Goal: Transaction & Acquisition: Purchase product/service

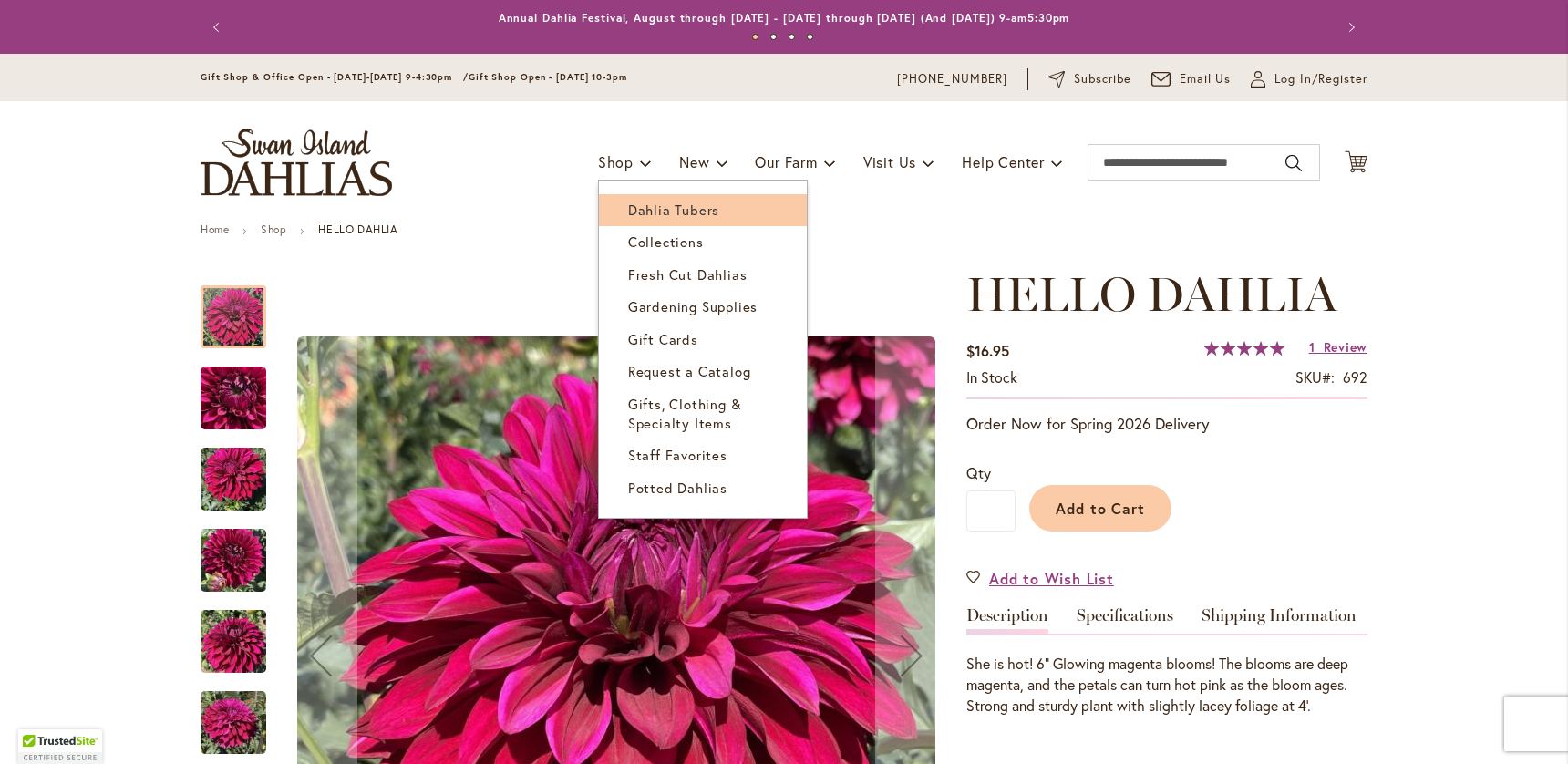
click at [642, 211] on span "Dahlia Tubers" at bounding box center [673, 210] width 91 height 18
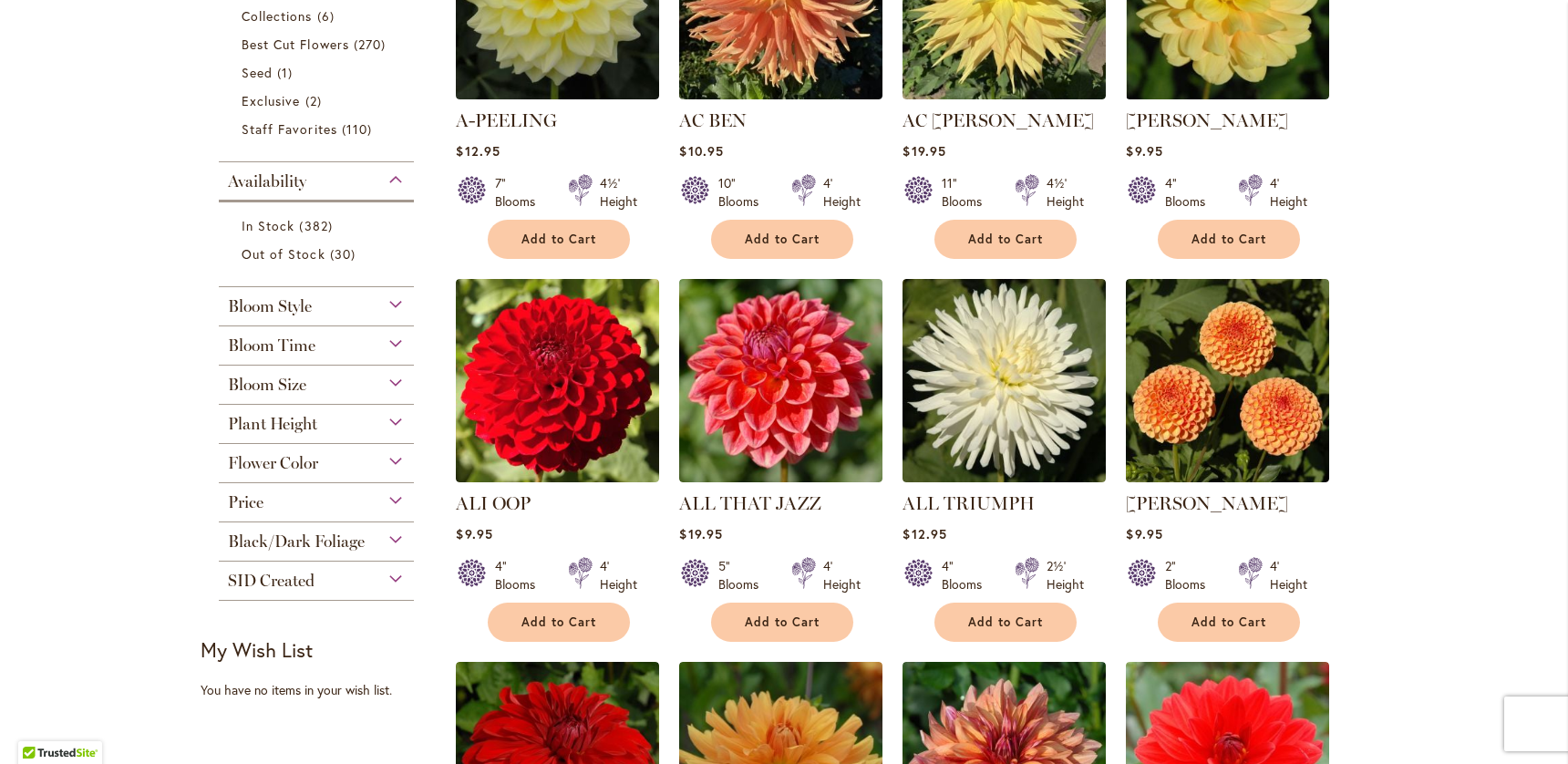
scroll to position [661, 0]
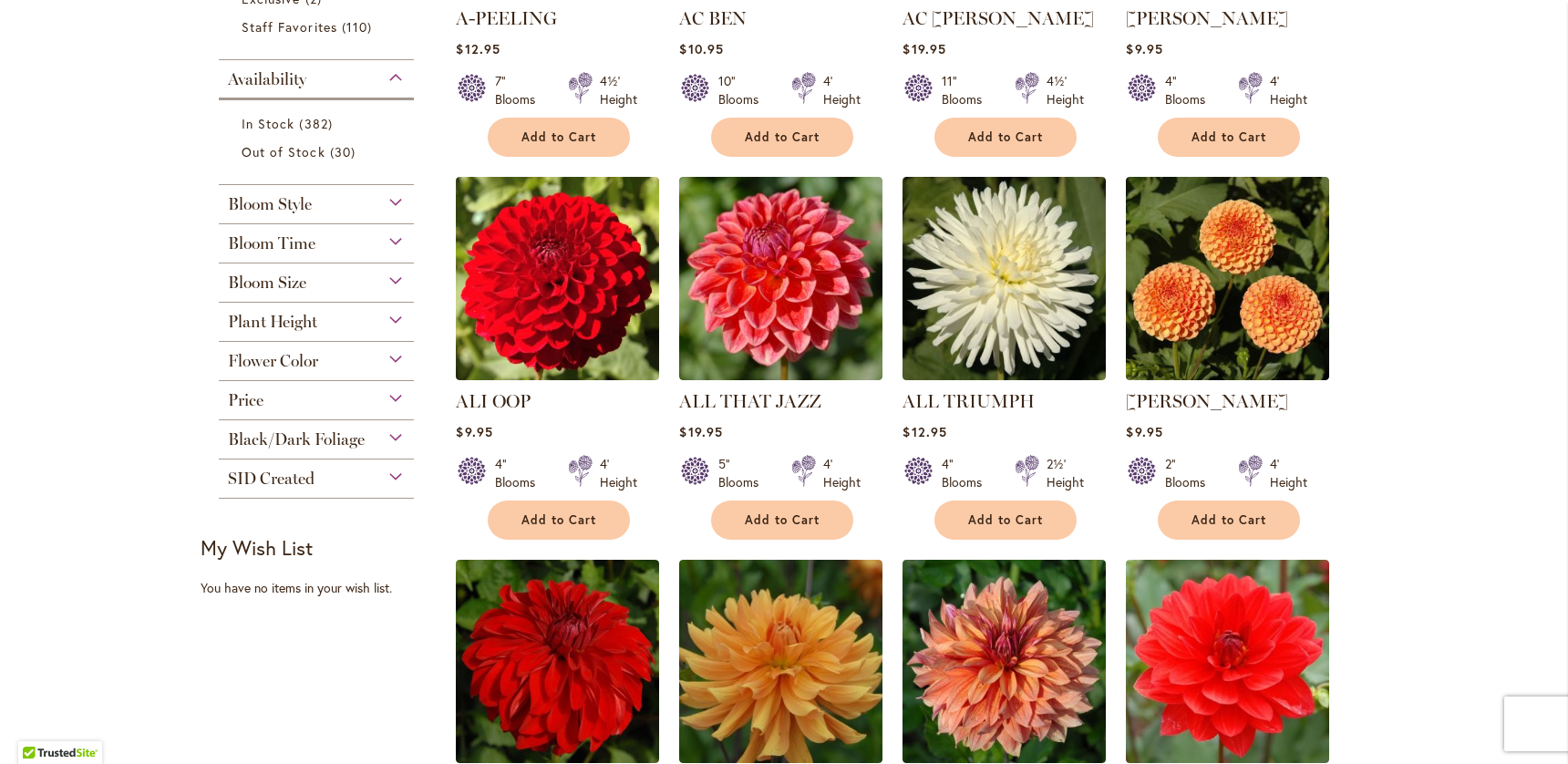
click at [372, 203] on div "Bloom Style" at bounding box center [315, 200] width 195 height 29
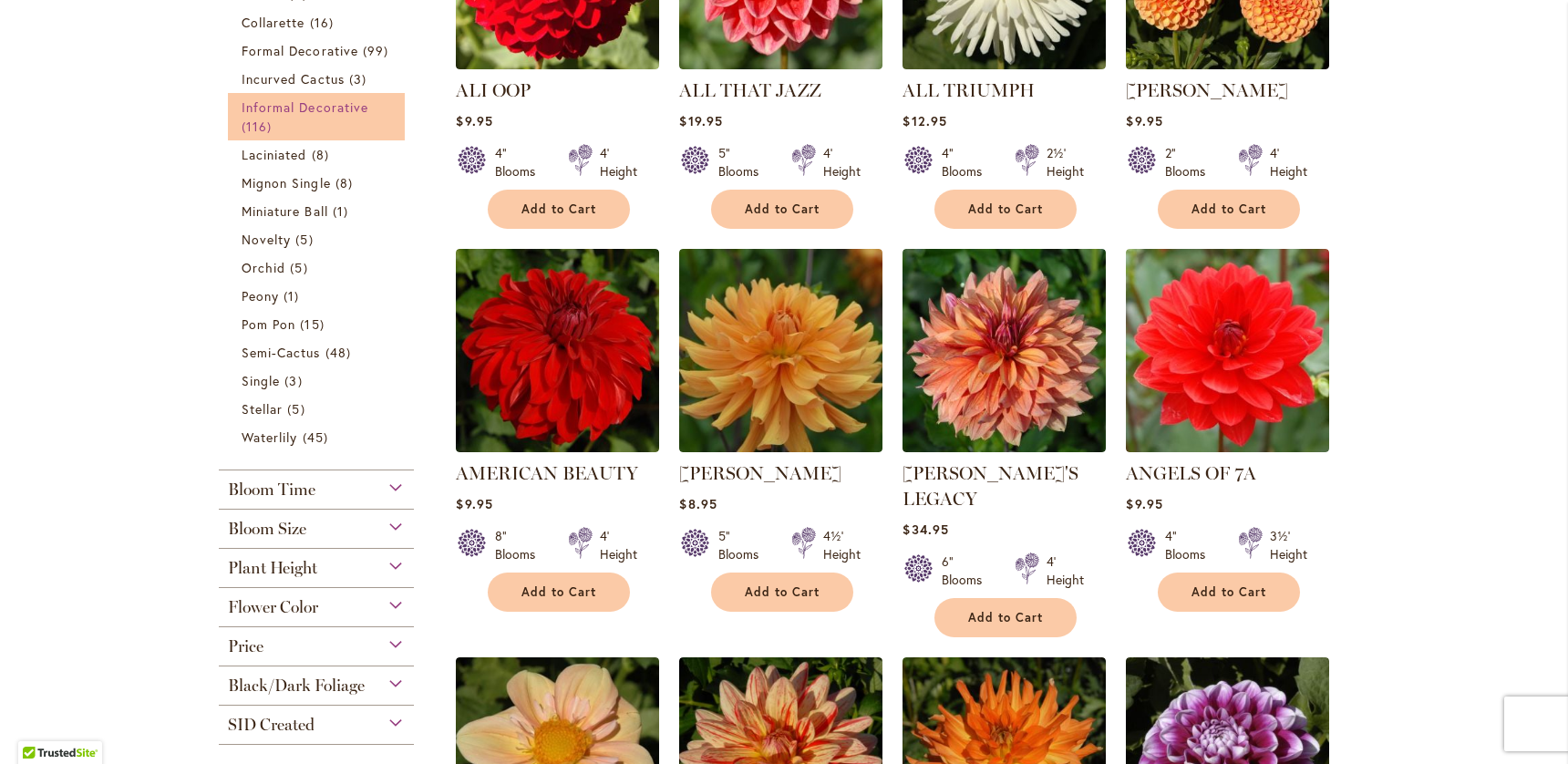
scroll to position [992, 0]
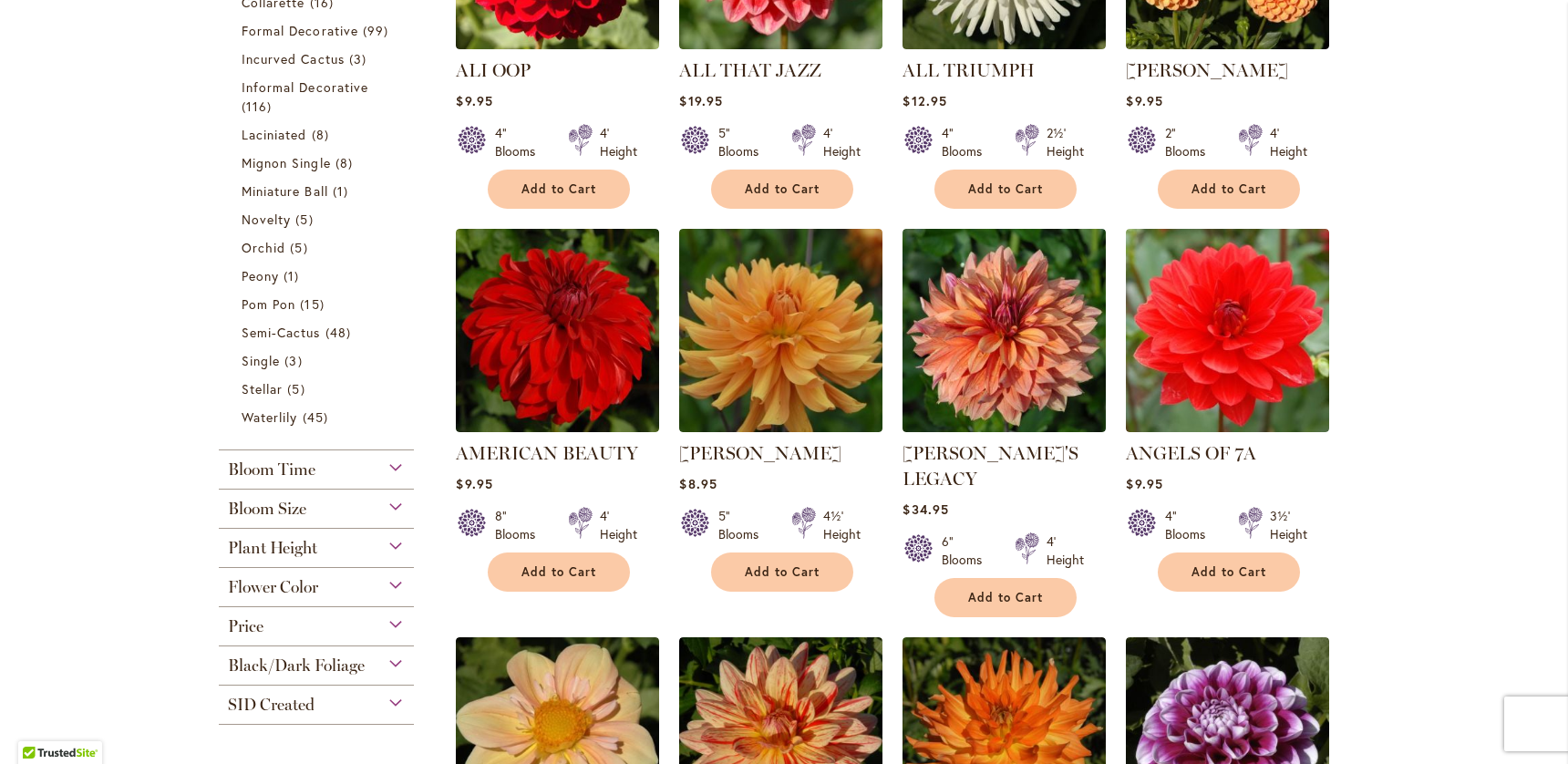
click at [340, 544] on div "Plant Height" at bounding box center [315, 544] width 195 height 29
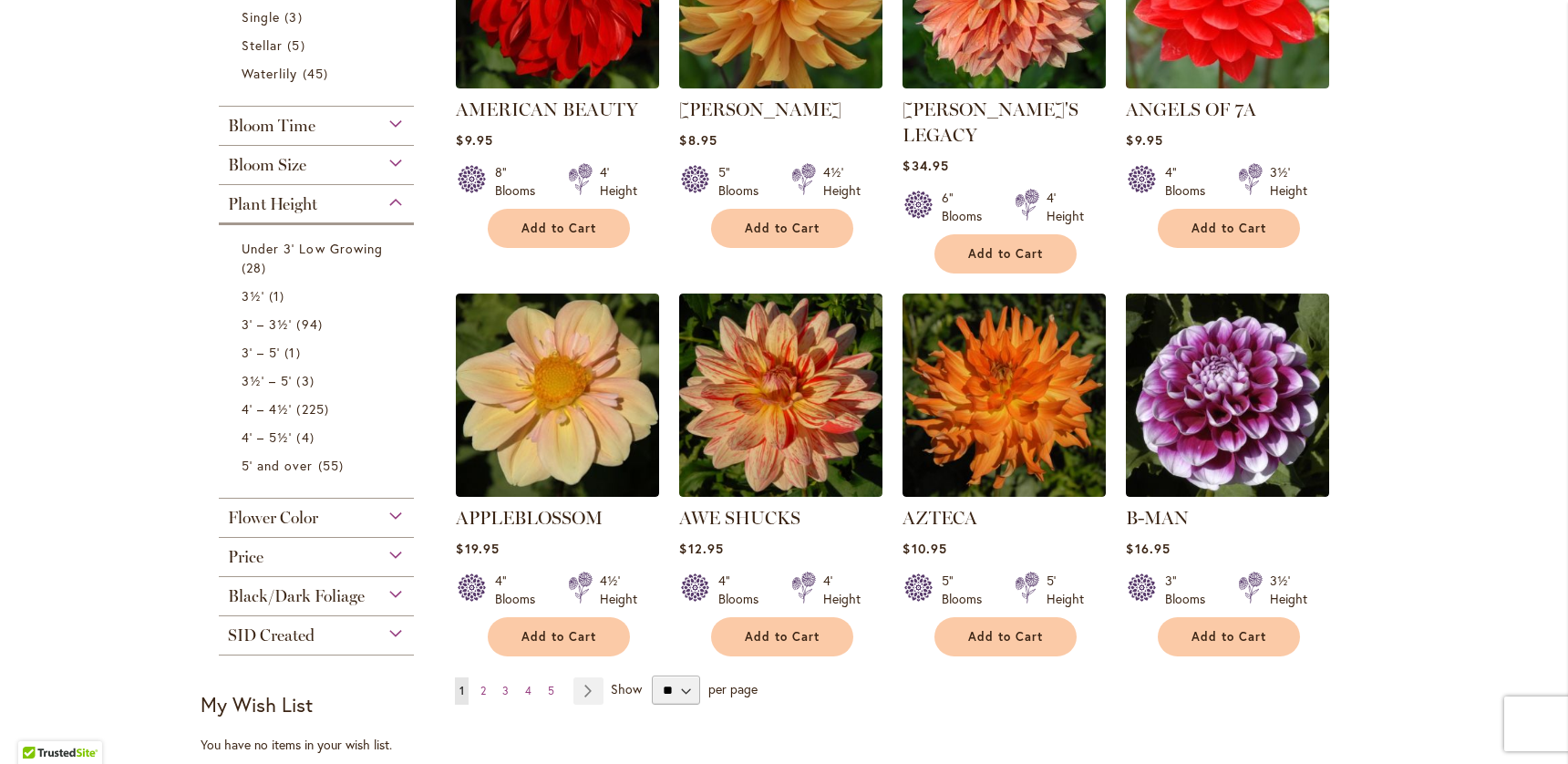
scroll to position [1302, 0]
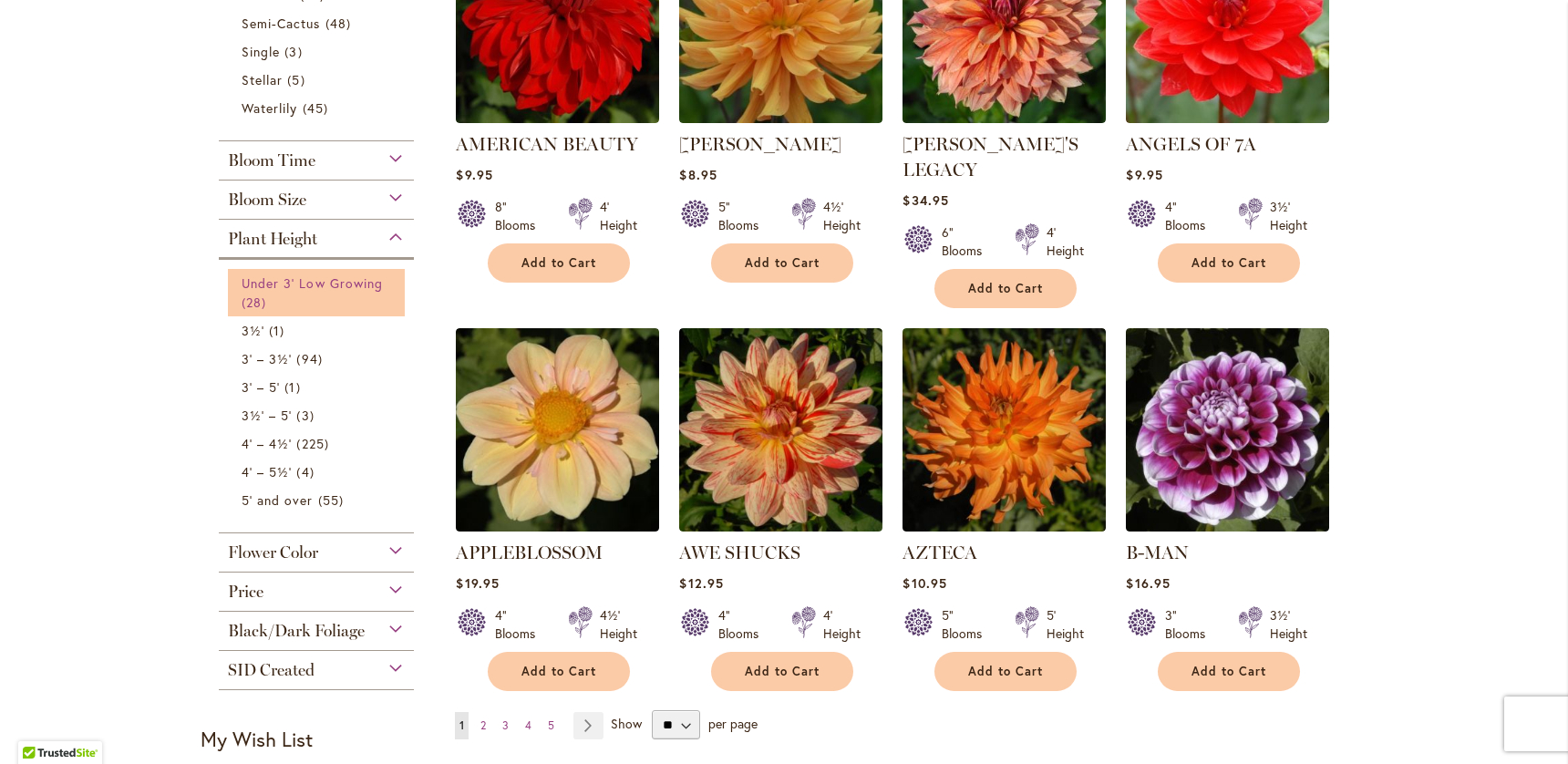
click at [348, 291] on link "Under 3' Low Growing 28 items" at bounding box center [318, 292] width 154 height 38
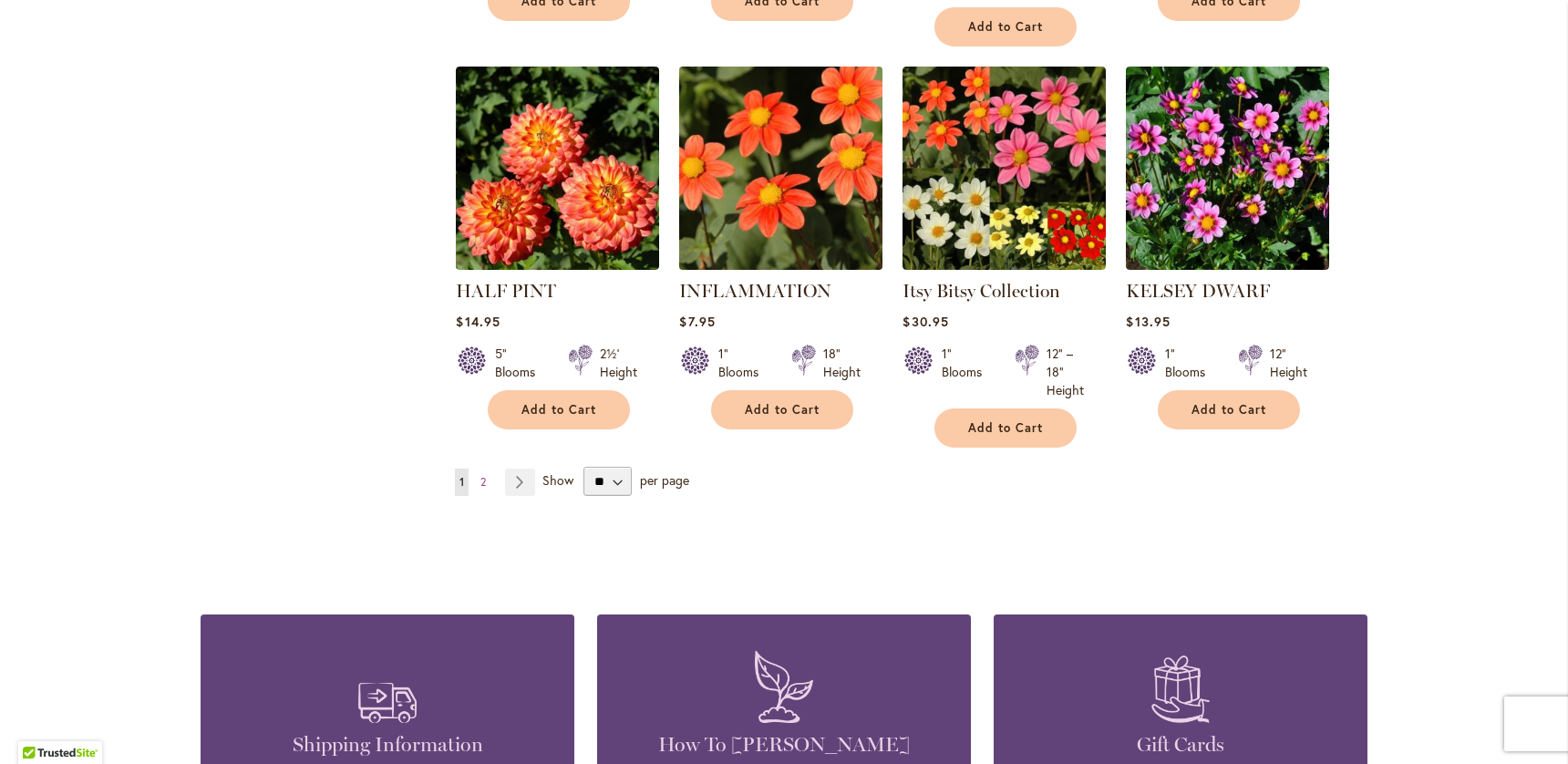
scroll to position [1525, 0]
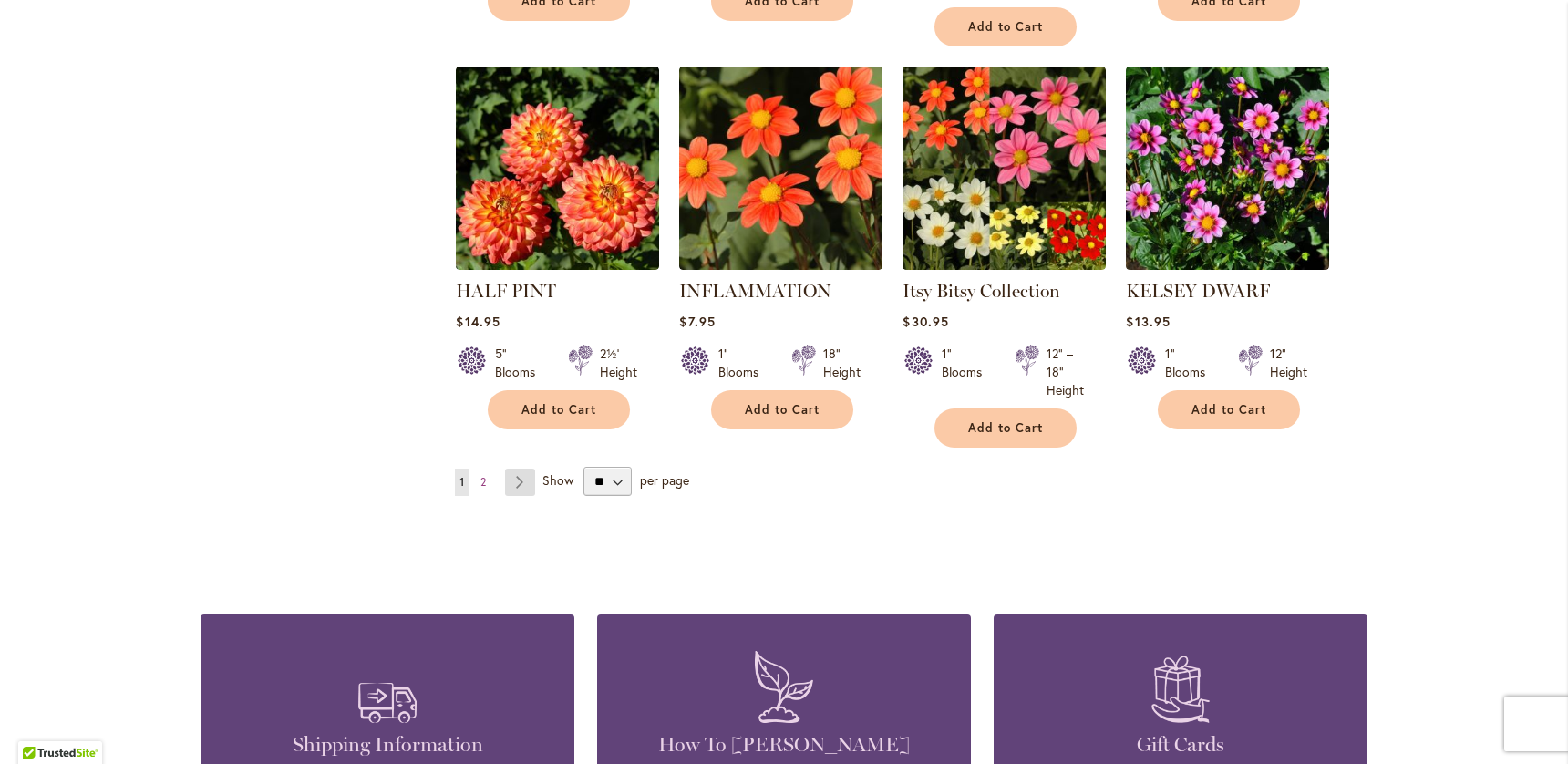
click at [518, 469] on link "Page Next" at bounding box center [519, 482] width 30 height 27
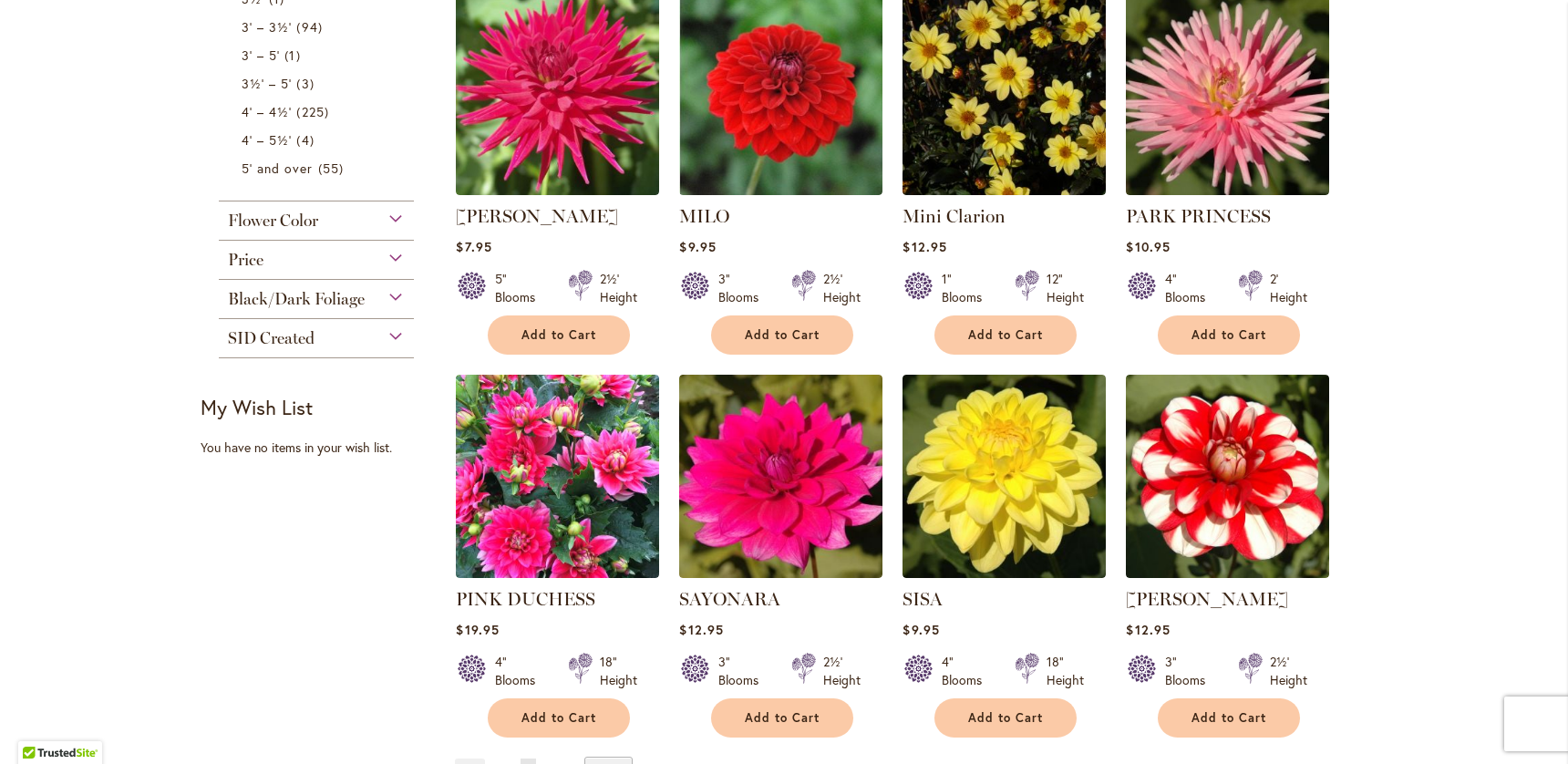
scroll to position [840, 0]
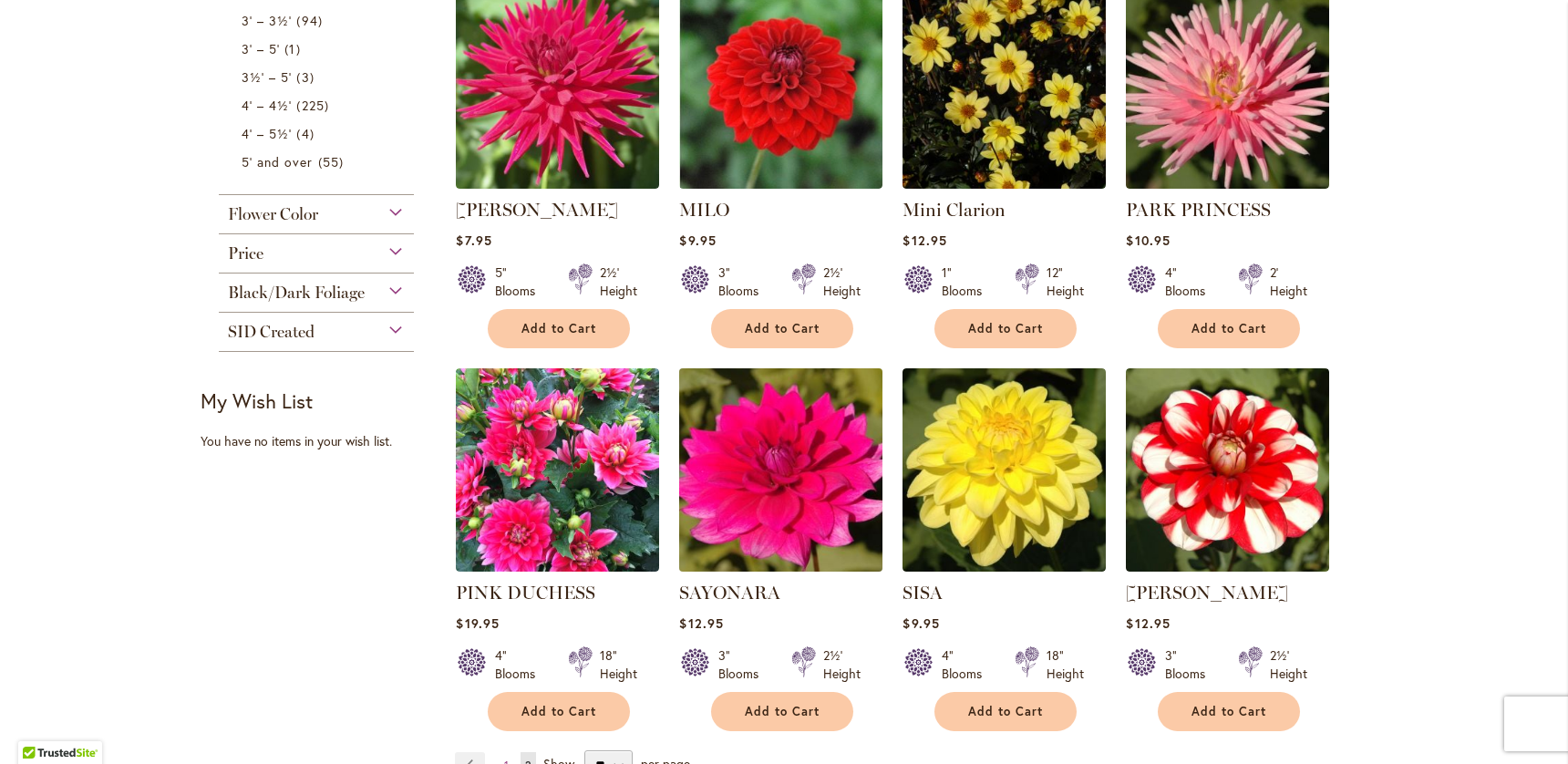
click at [791, 392] on img at bounding box center [781, 470] width 213 height 214
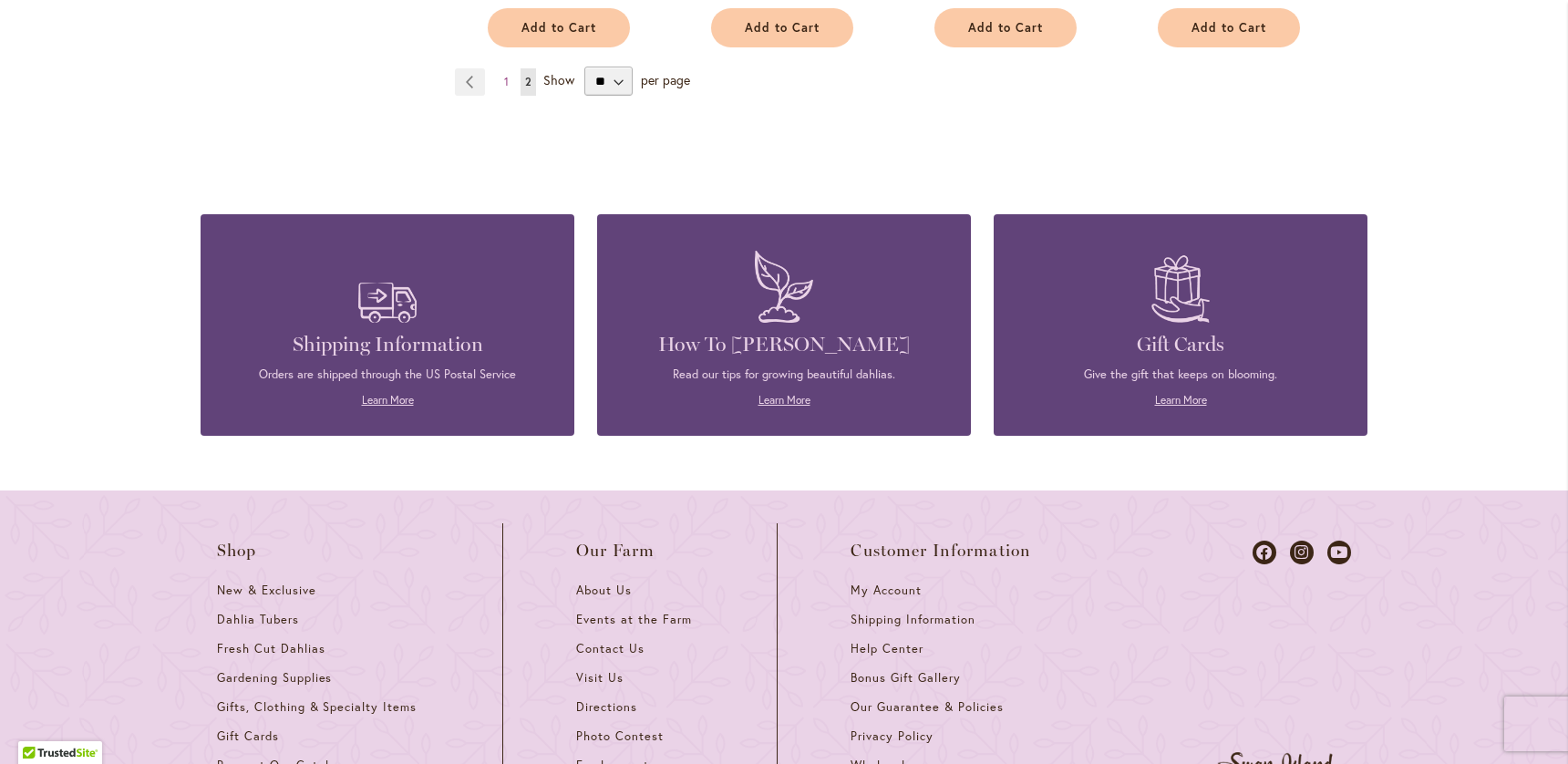
scroll to position [1025, 0]
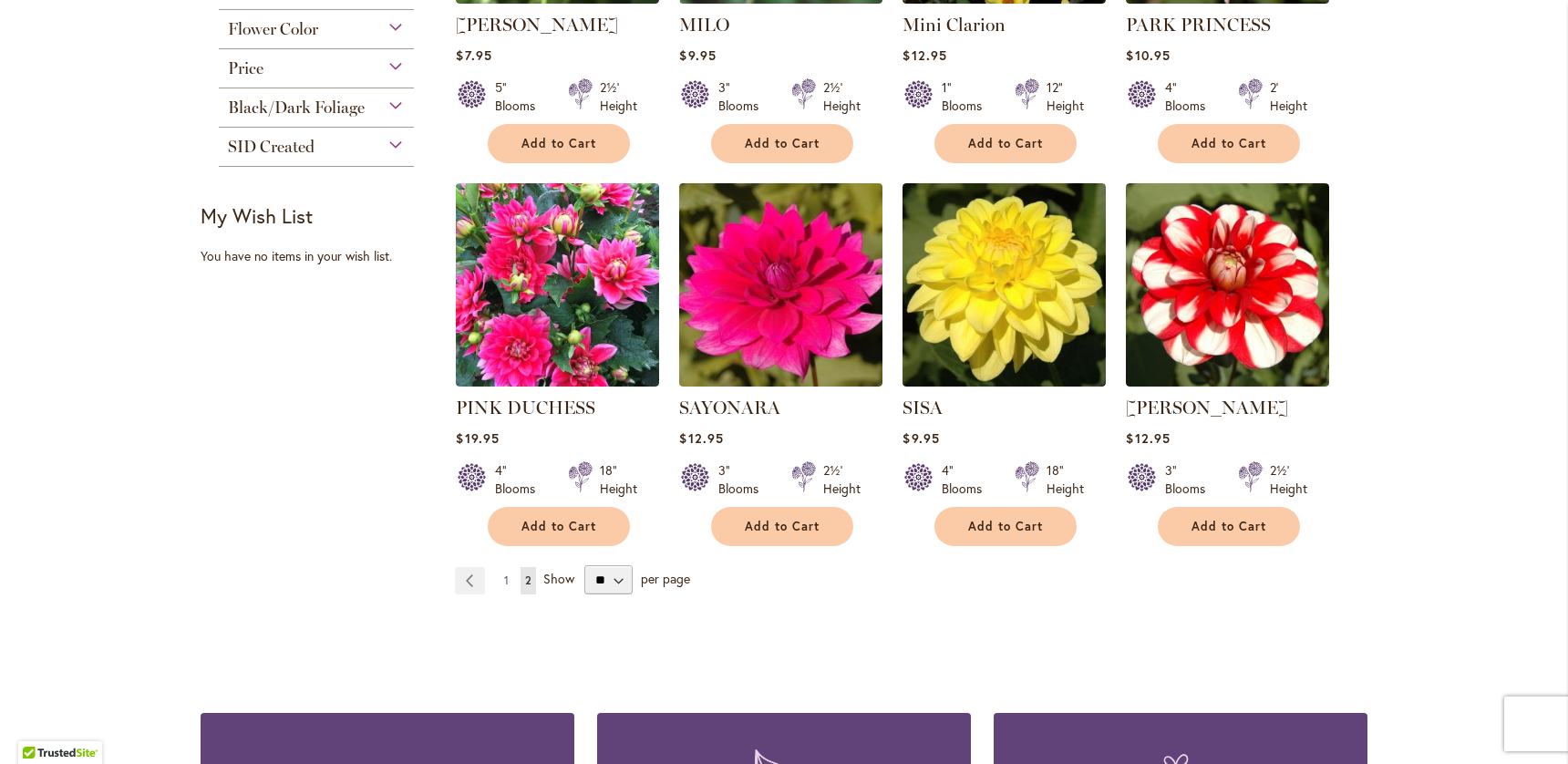
click at [506, 574] on span "1" at bounding box center [506, 581] width 5 height 14
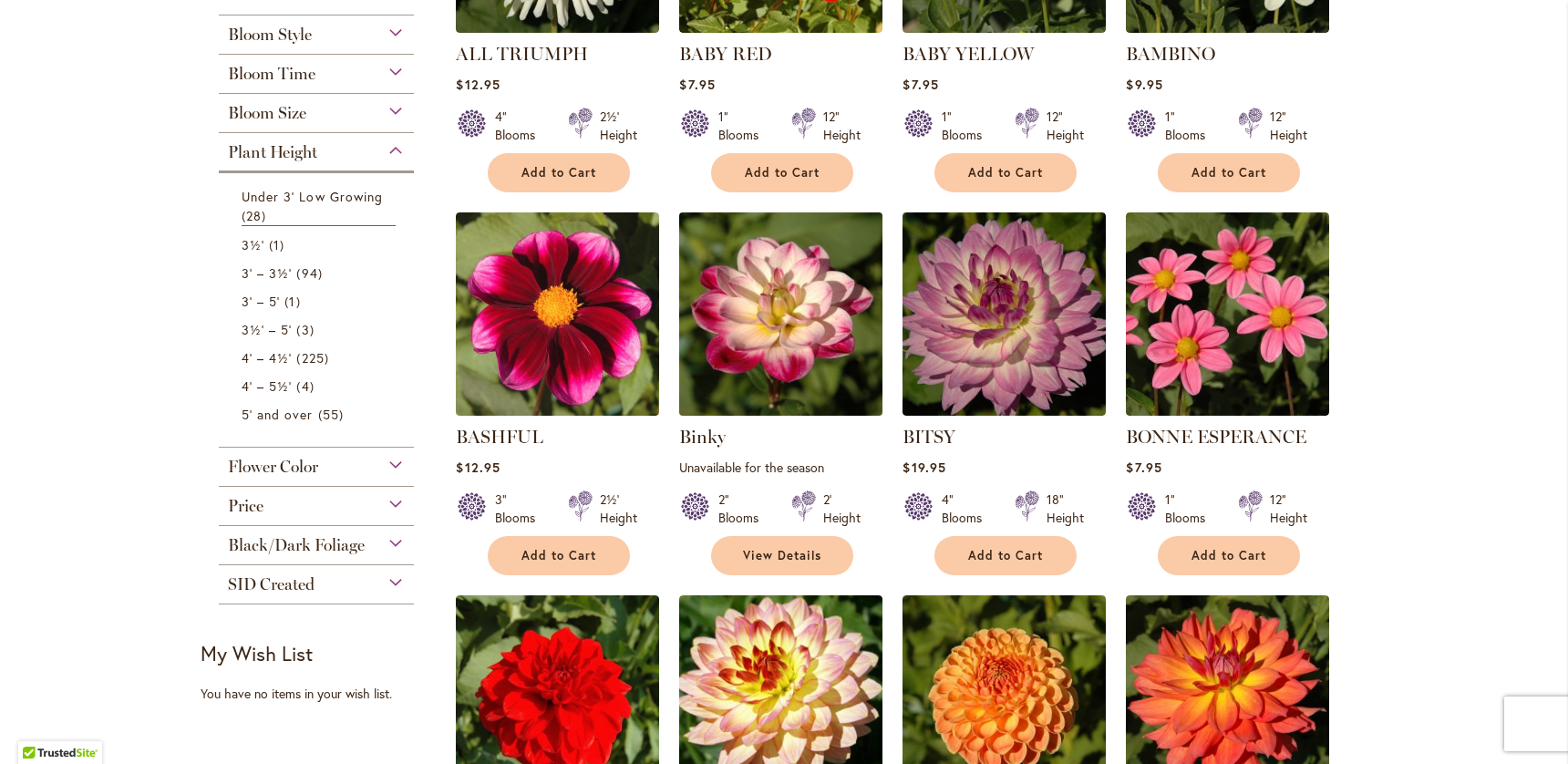
scroll to position [557, 0]
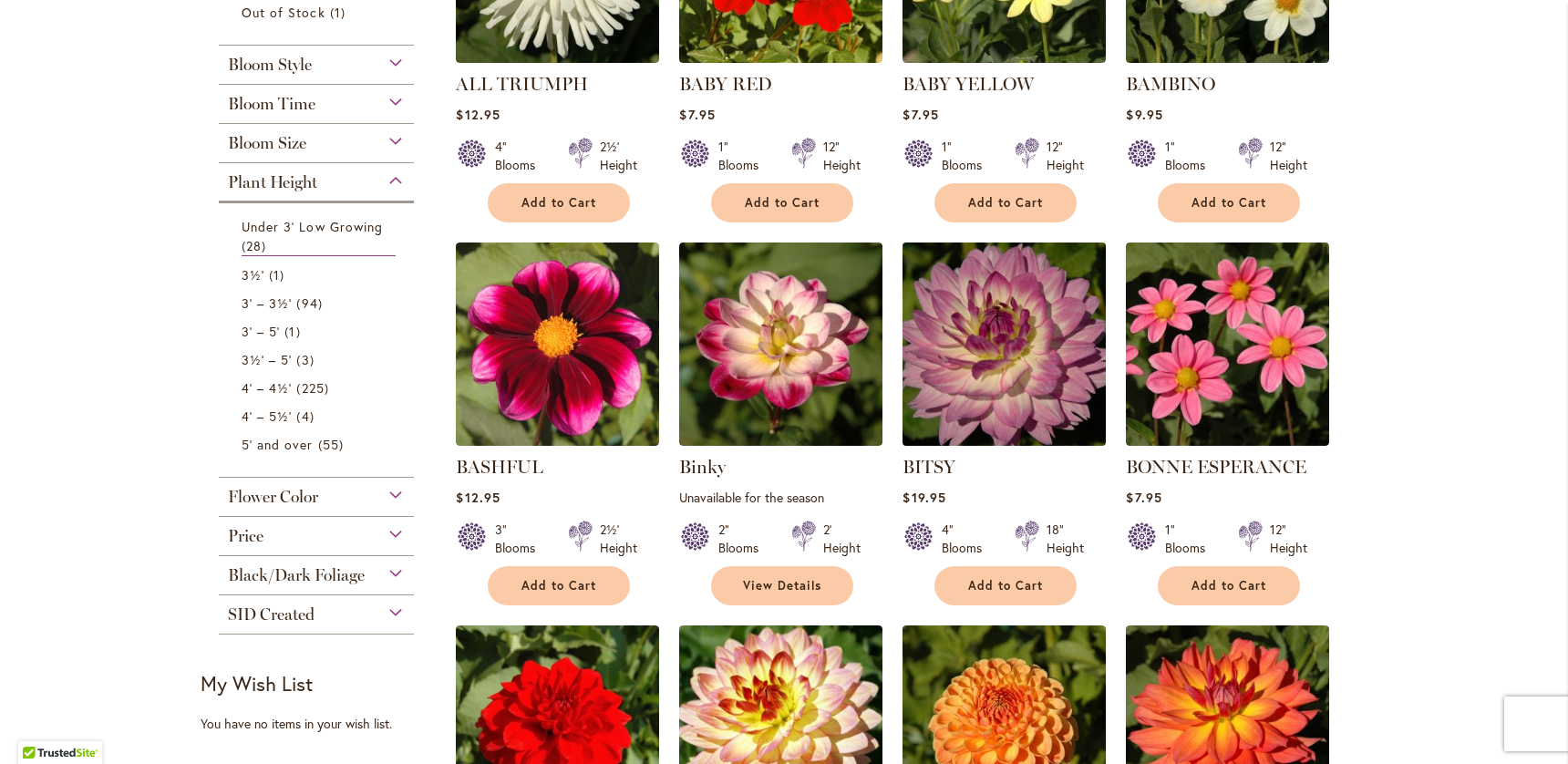
click at [1003, 389] on img at bounding box center [1004, 344] width 213 height 214
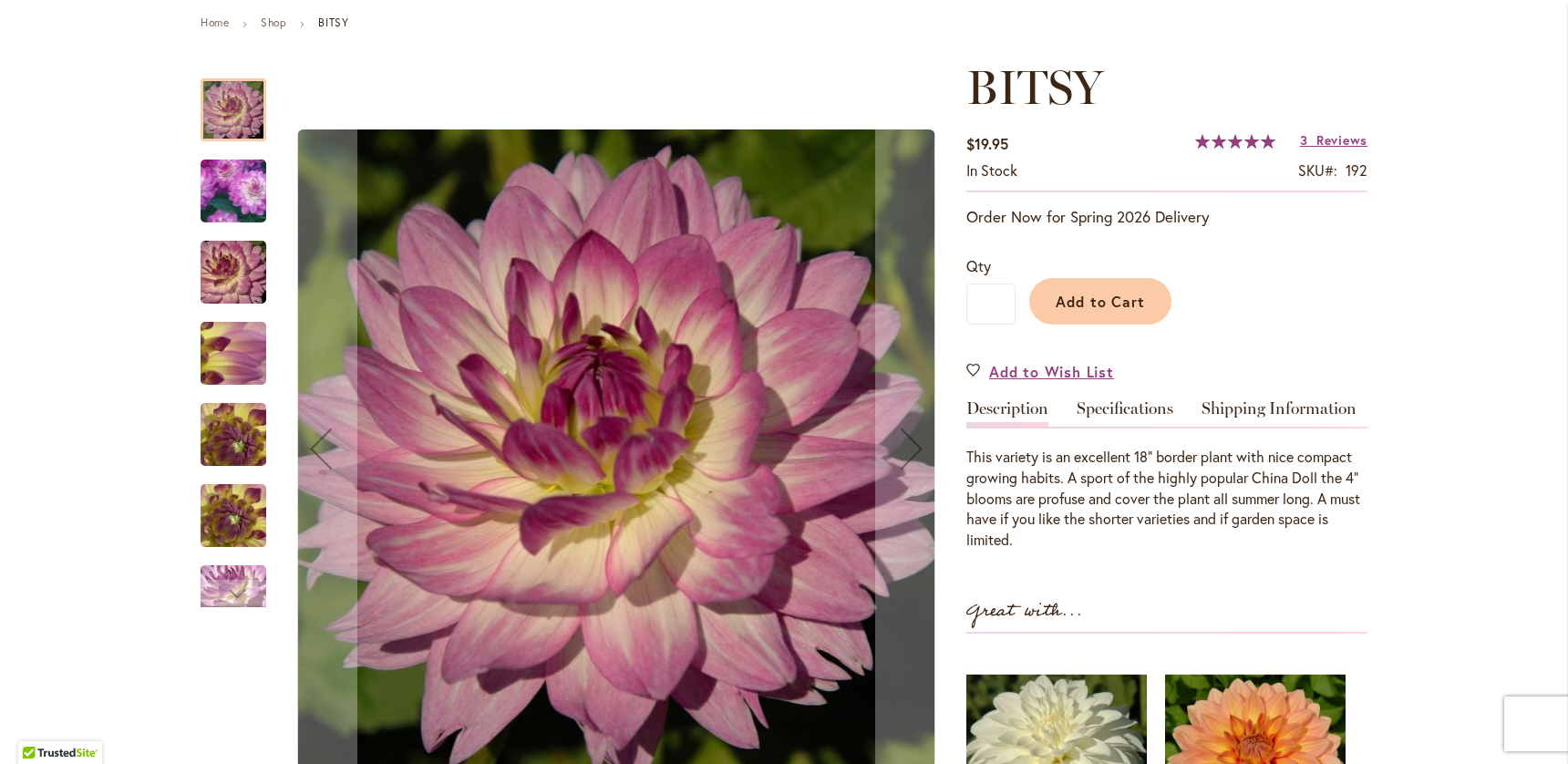
scroll to position [282, 0]
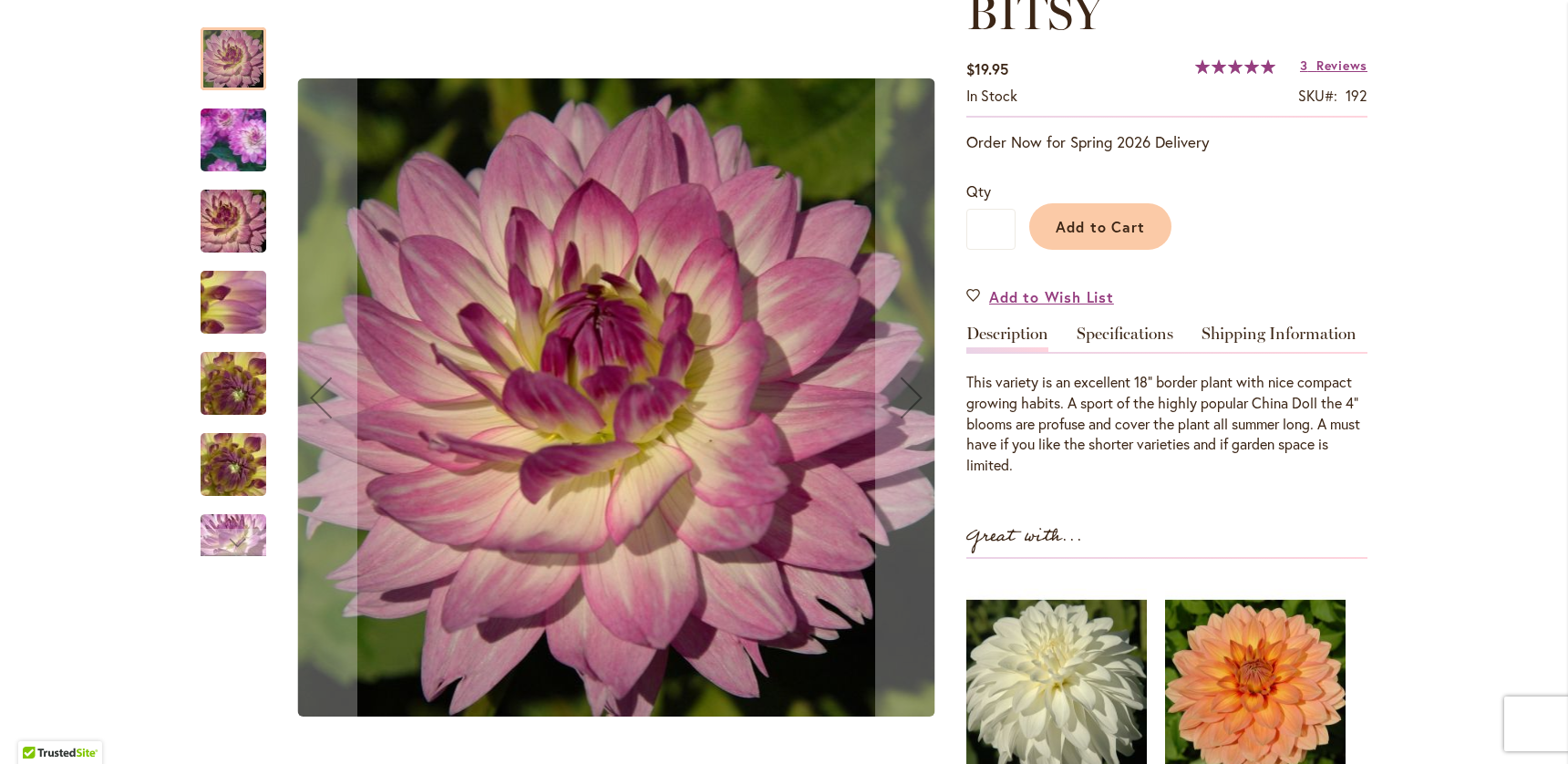
click at [239, 149] on img "BITSY" at bounding box center [234, 141] width 128 height 126
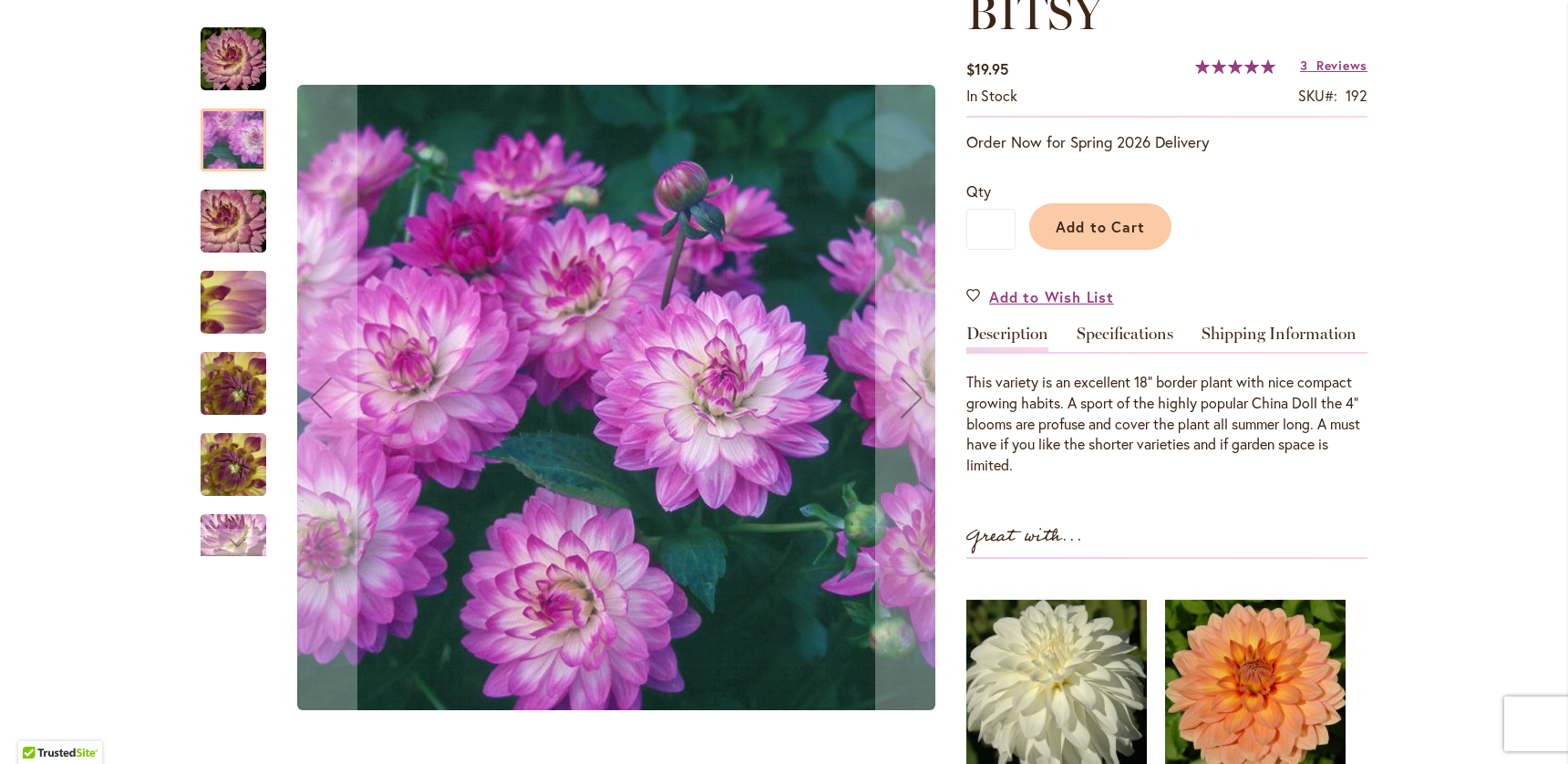
click at [225, 222] on img "BITSY" at bounding box center [233, 221] width 131 height 87
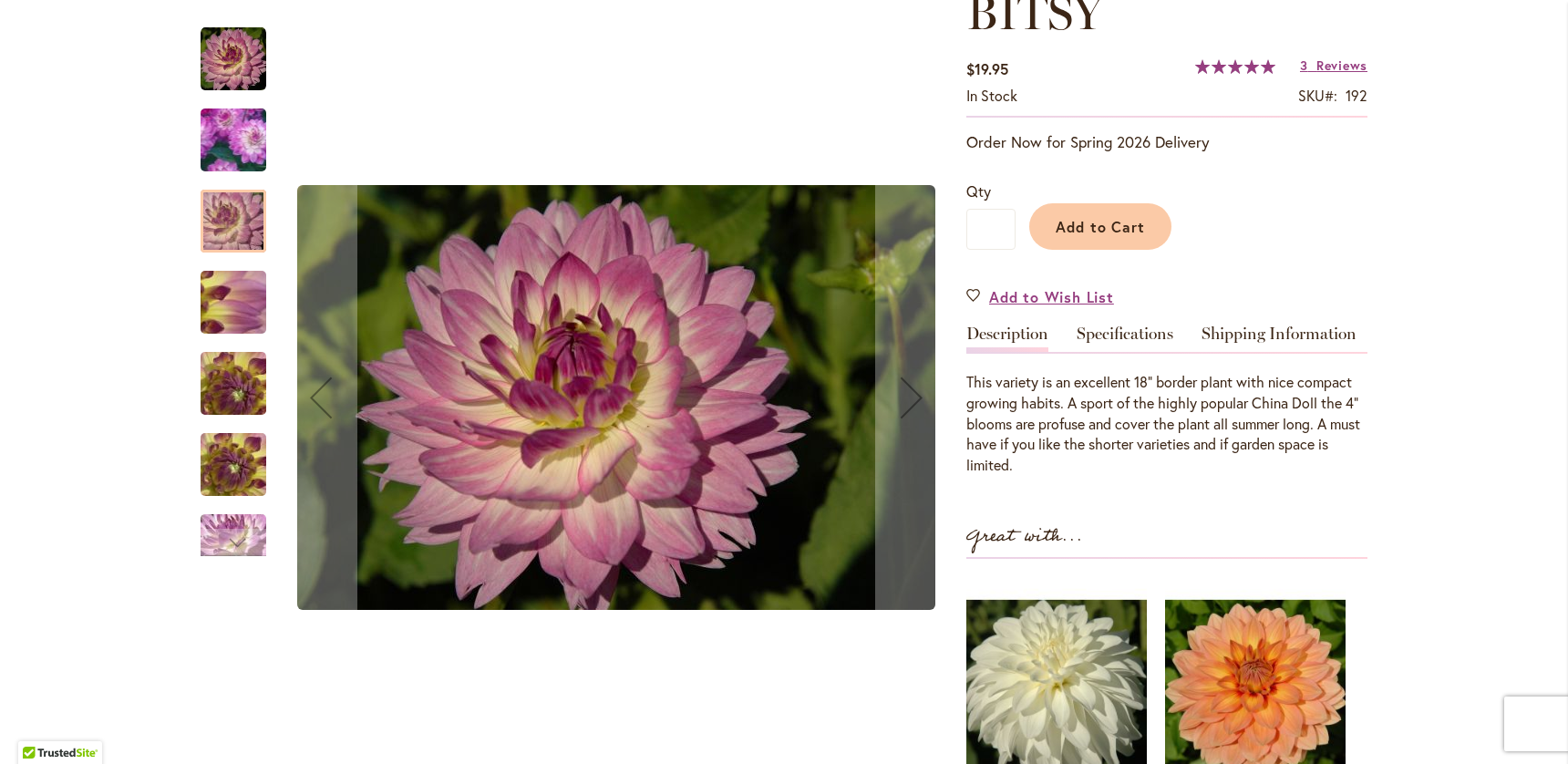
click at [243, 307] on img "BITSY" at bounding box center [233, 302] width 131 height 98
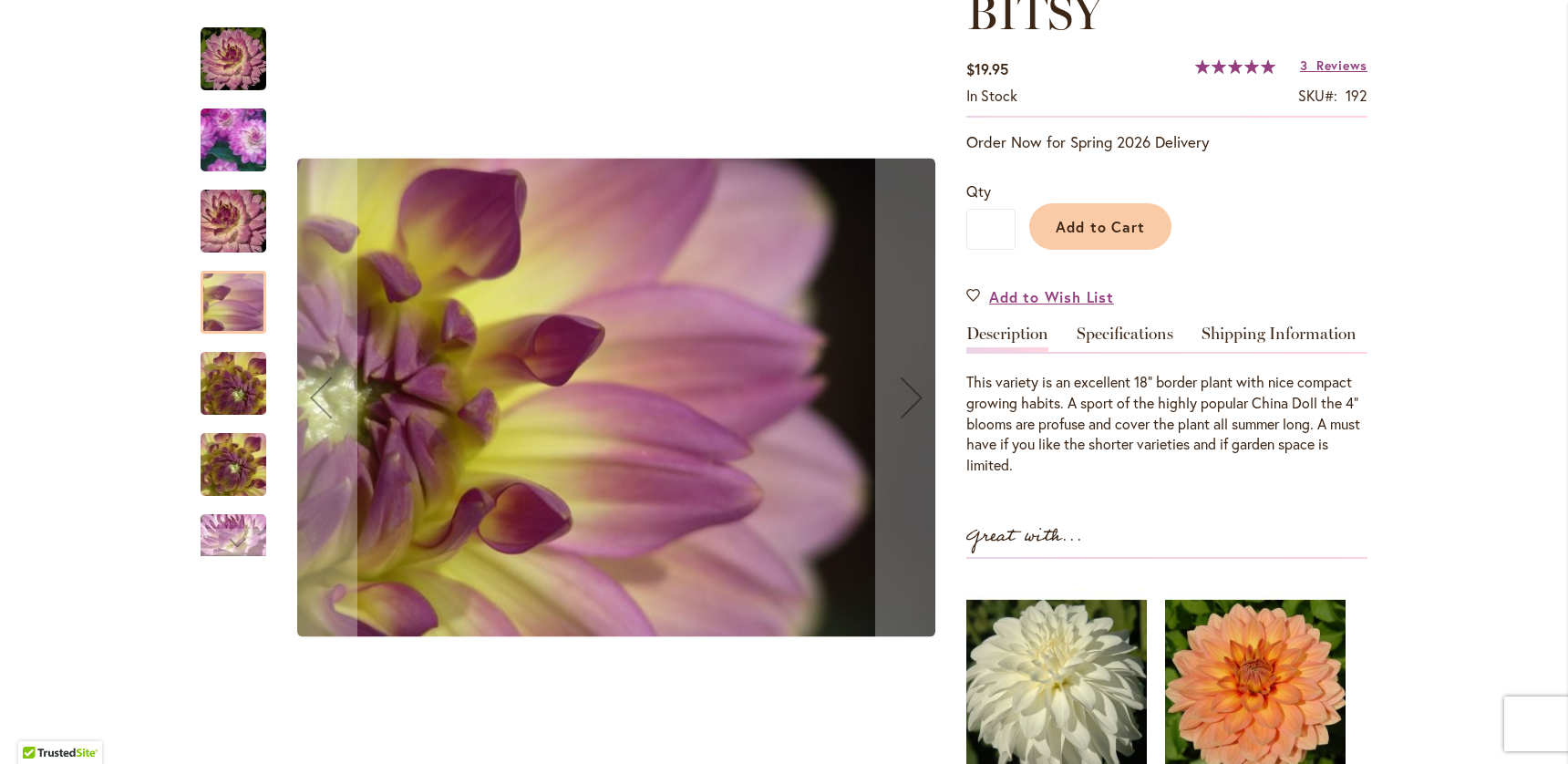
click at [238, 381] on img "BITSY" at bounding box center [233, 383] width 131 height 98
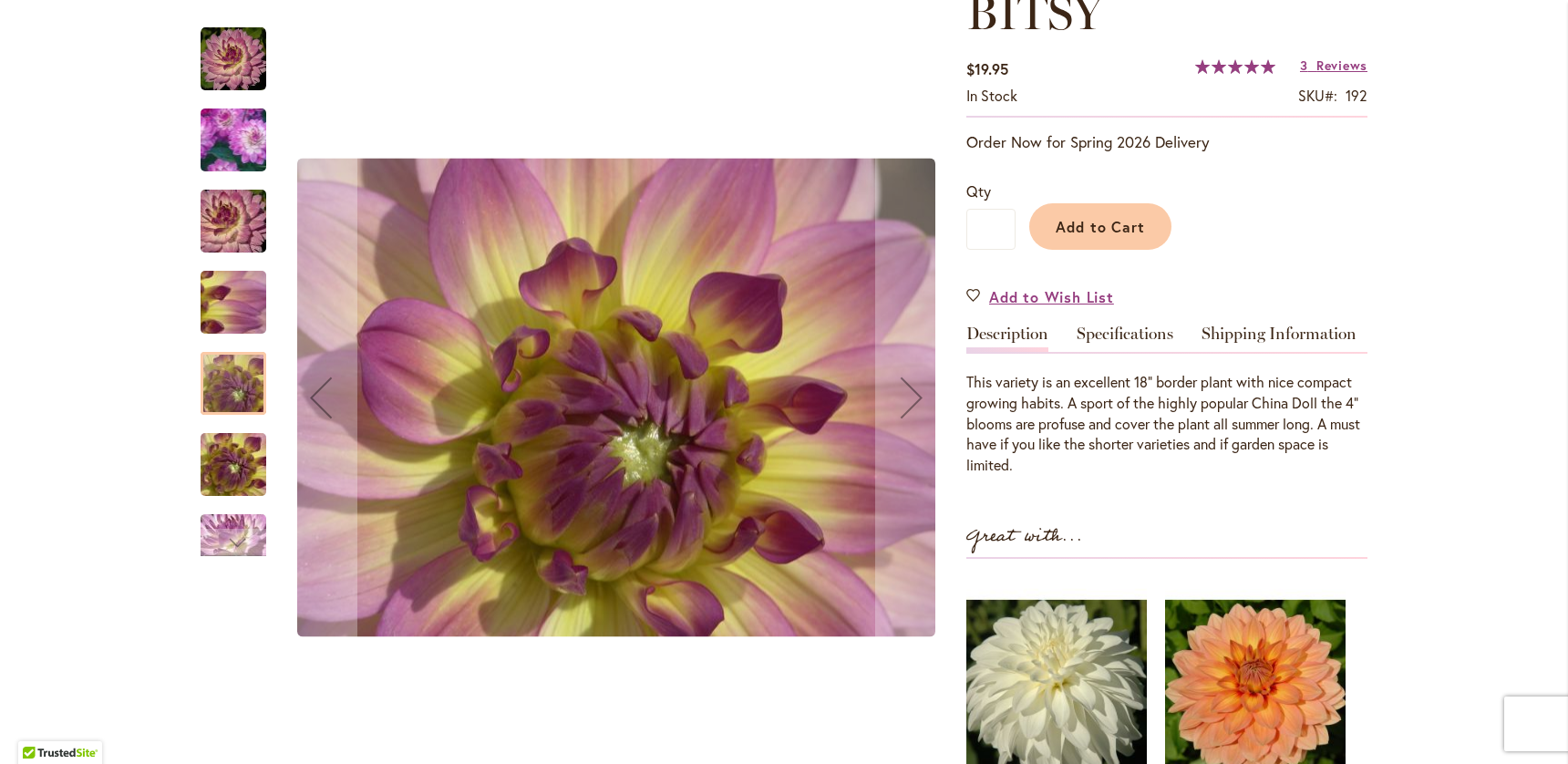
click at [239, 457] on img "BITSY" at bounding box center [233, 464] width 131 height 98
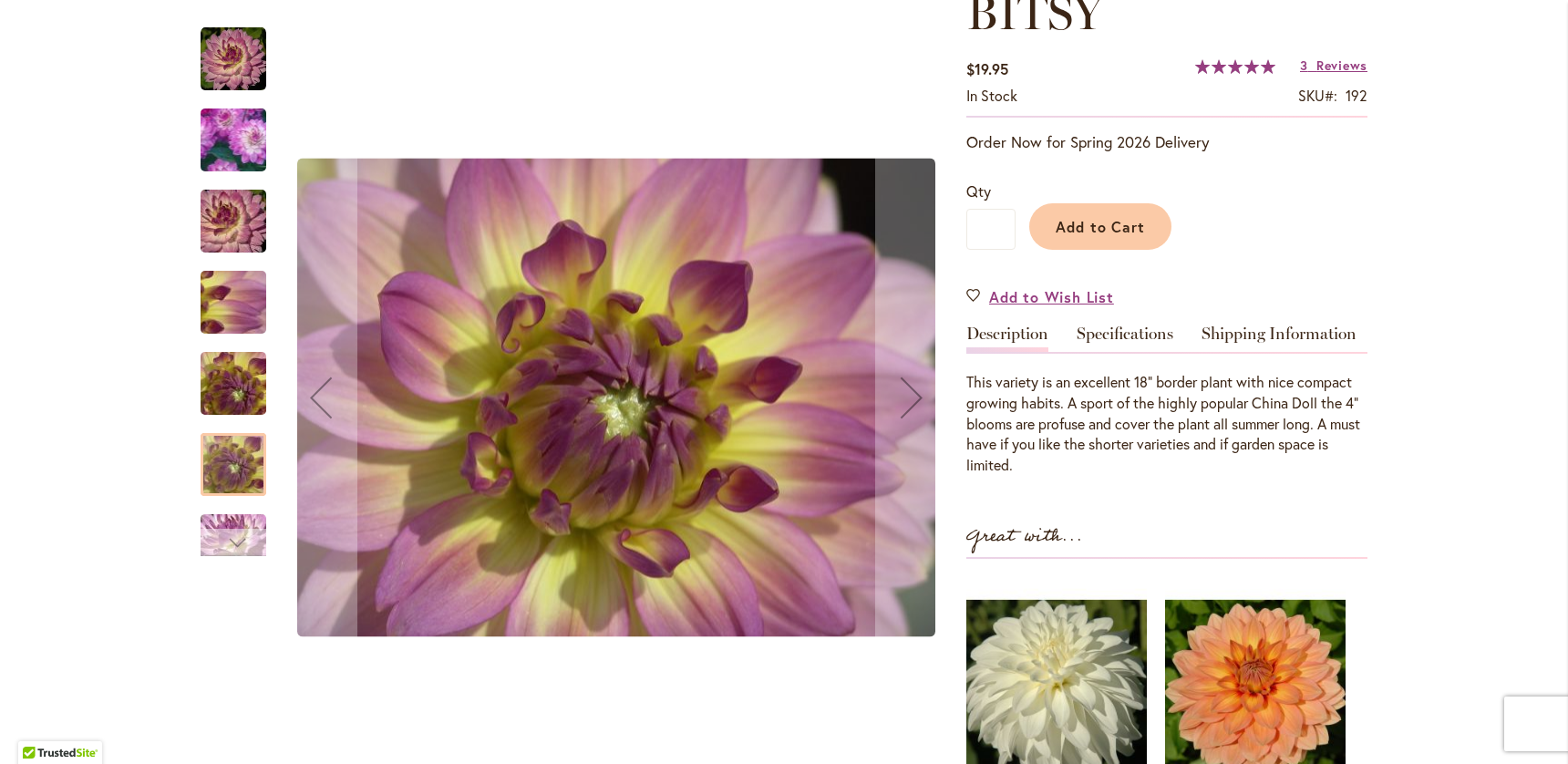
click at [243, 532] on div "Next" at bounding box center [233, 543] width 27 height 27
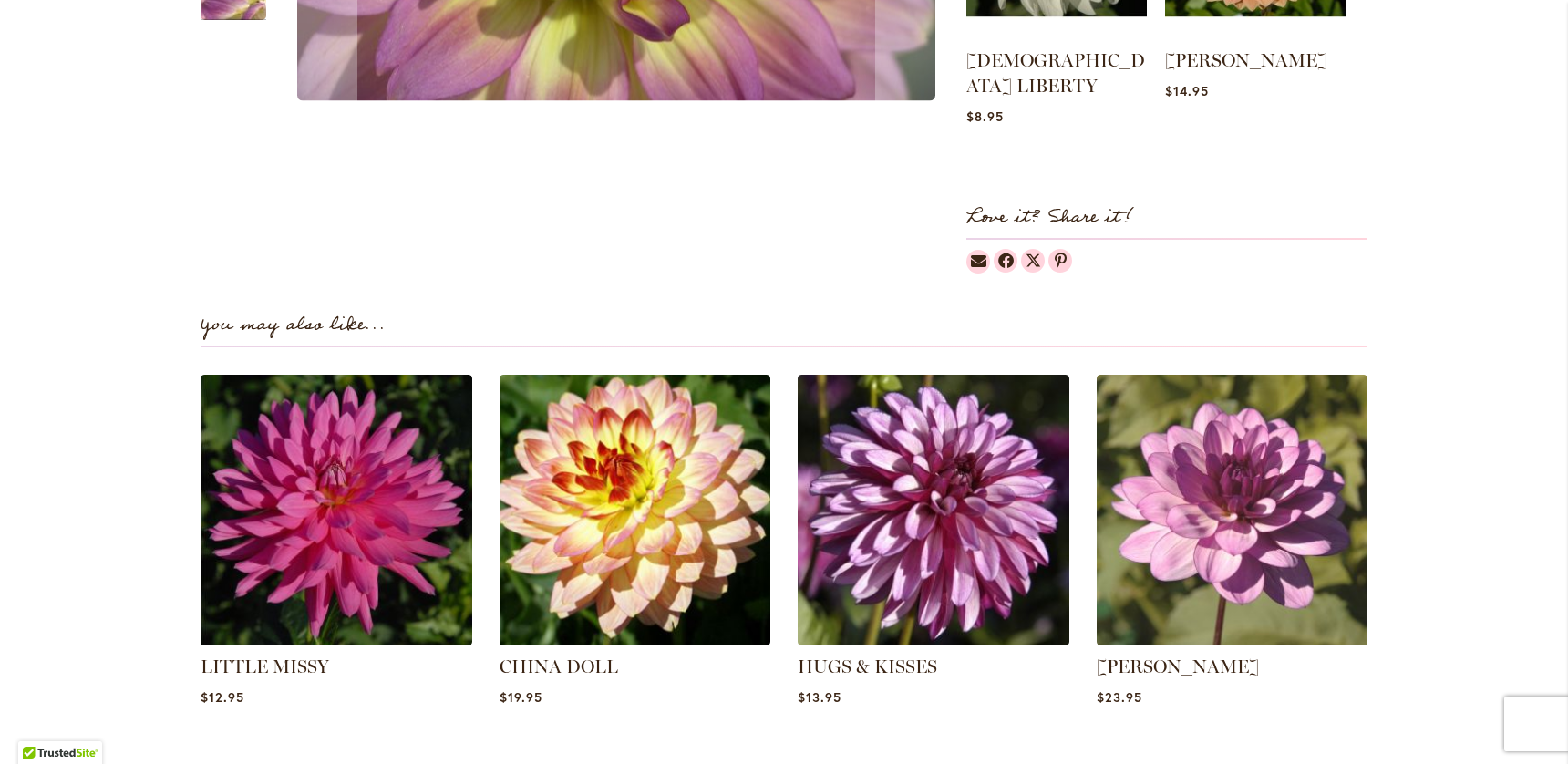
scroll to position [1063, 0]
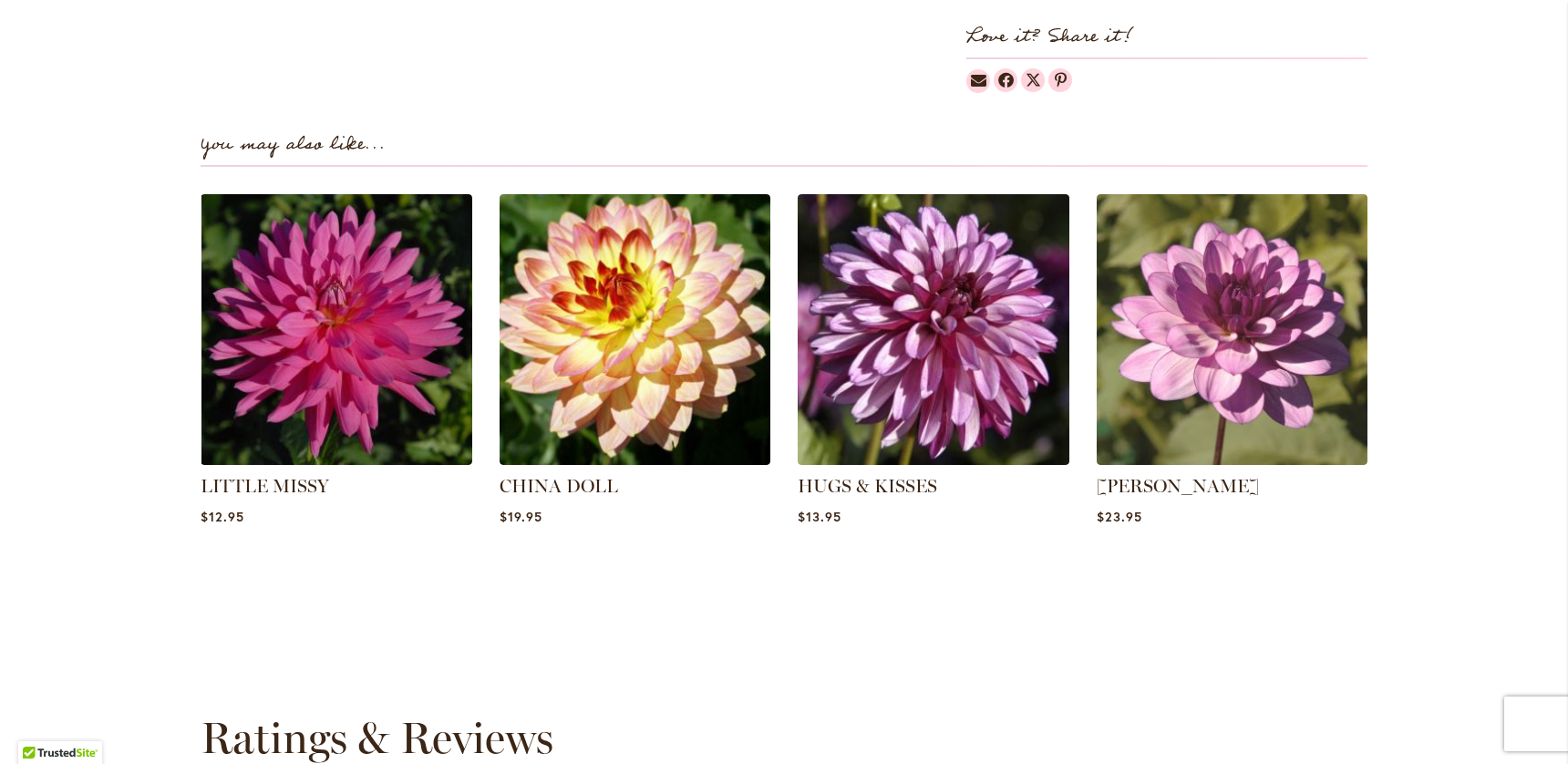
scroll to position [1333, 0]
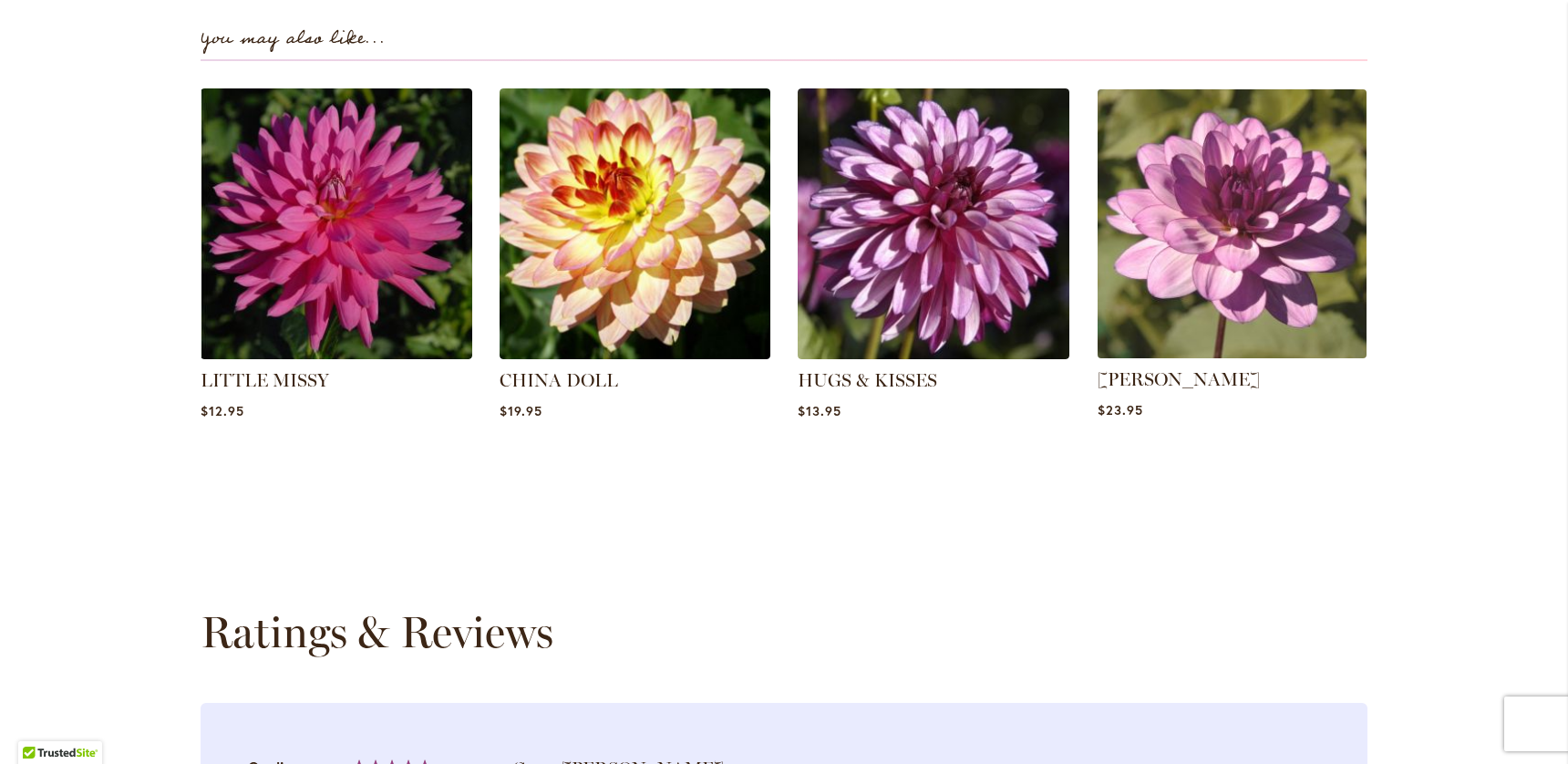
click at [1295, 225] on img at bounding box center [1231, 223] width 282 height 282
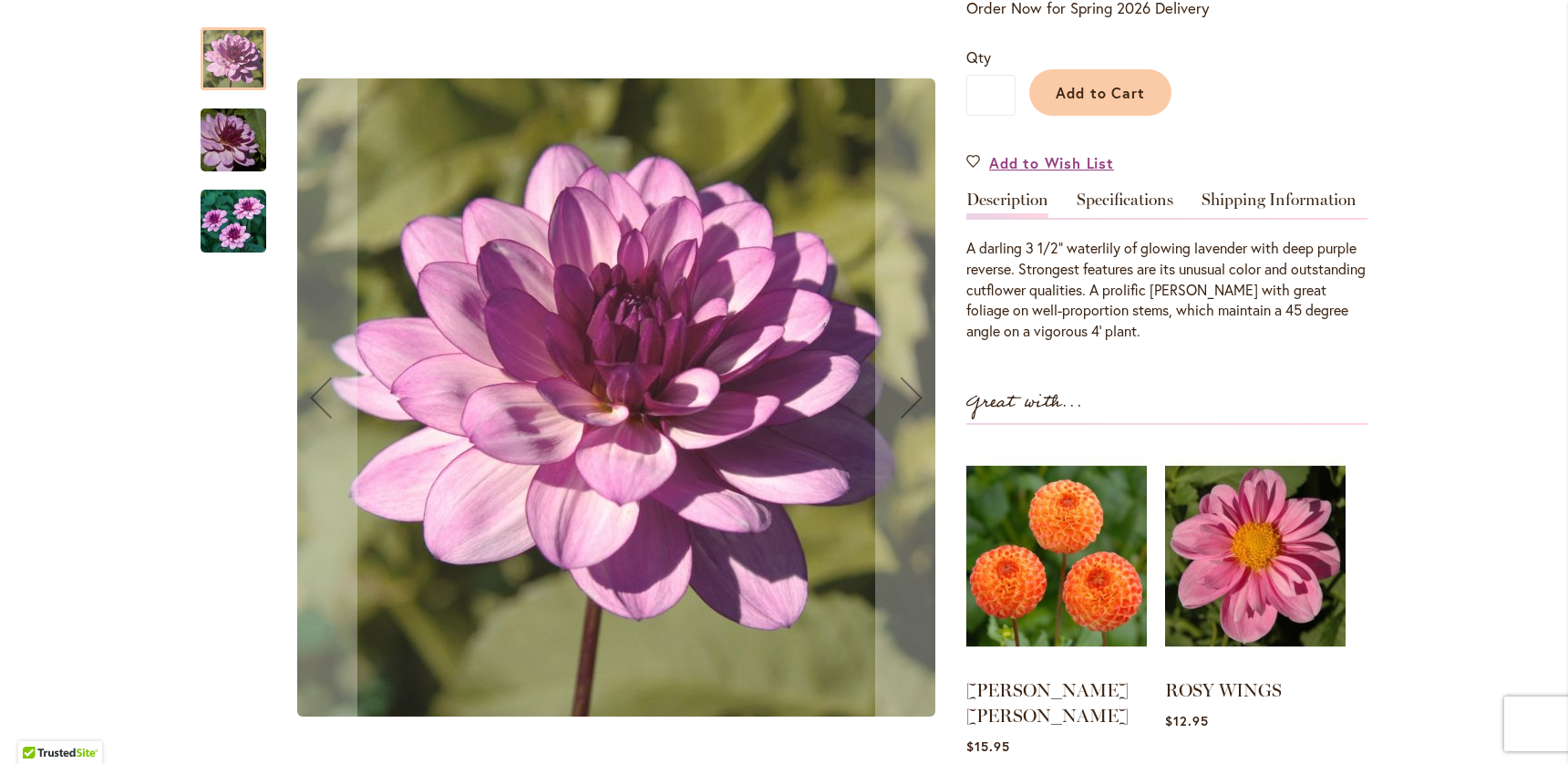
scroll to position [419, 0]
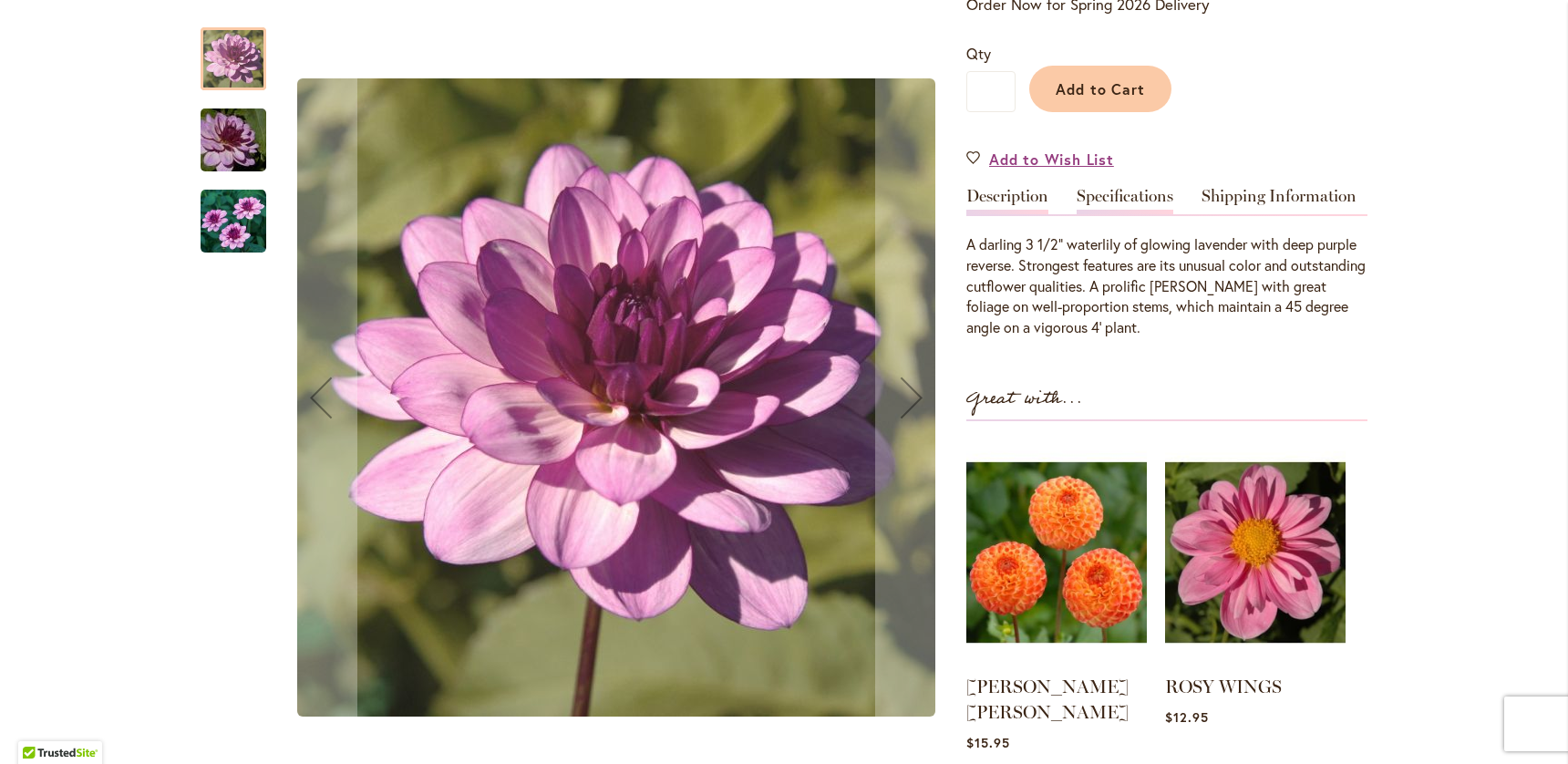
click at [1122, 215] on link "Specifications" at bounding box center [1126, 201] width 97 height 26
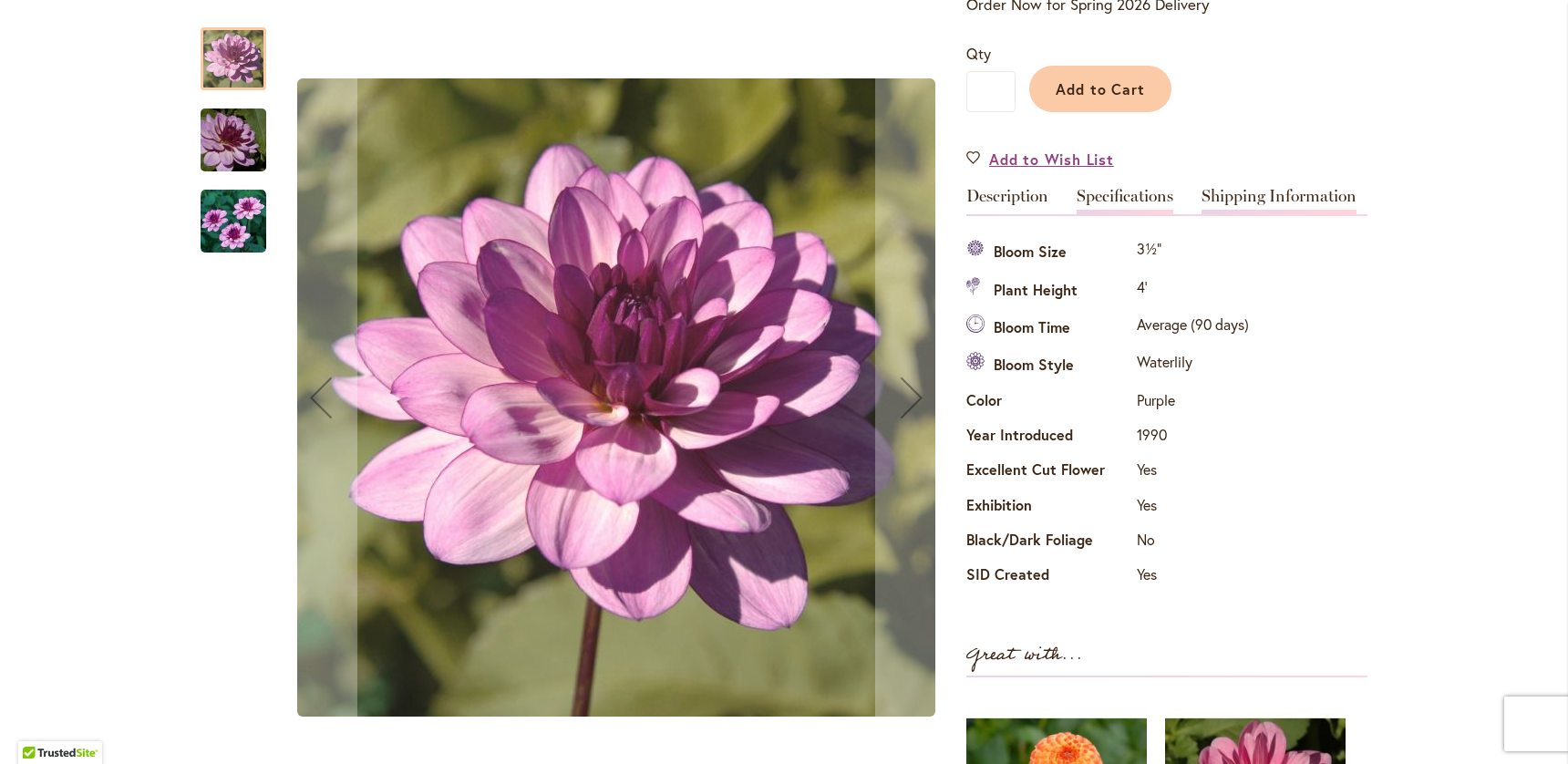
click at [1259, 215] on link "Shipping Information" at bounding box center [1279, 201] width 155 height 26
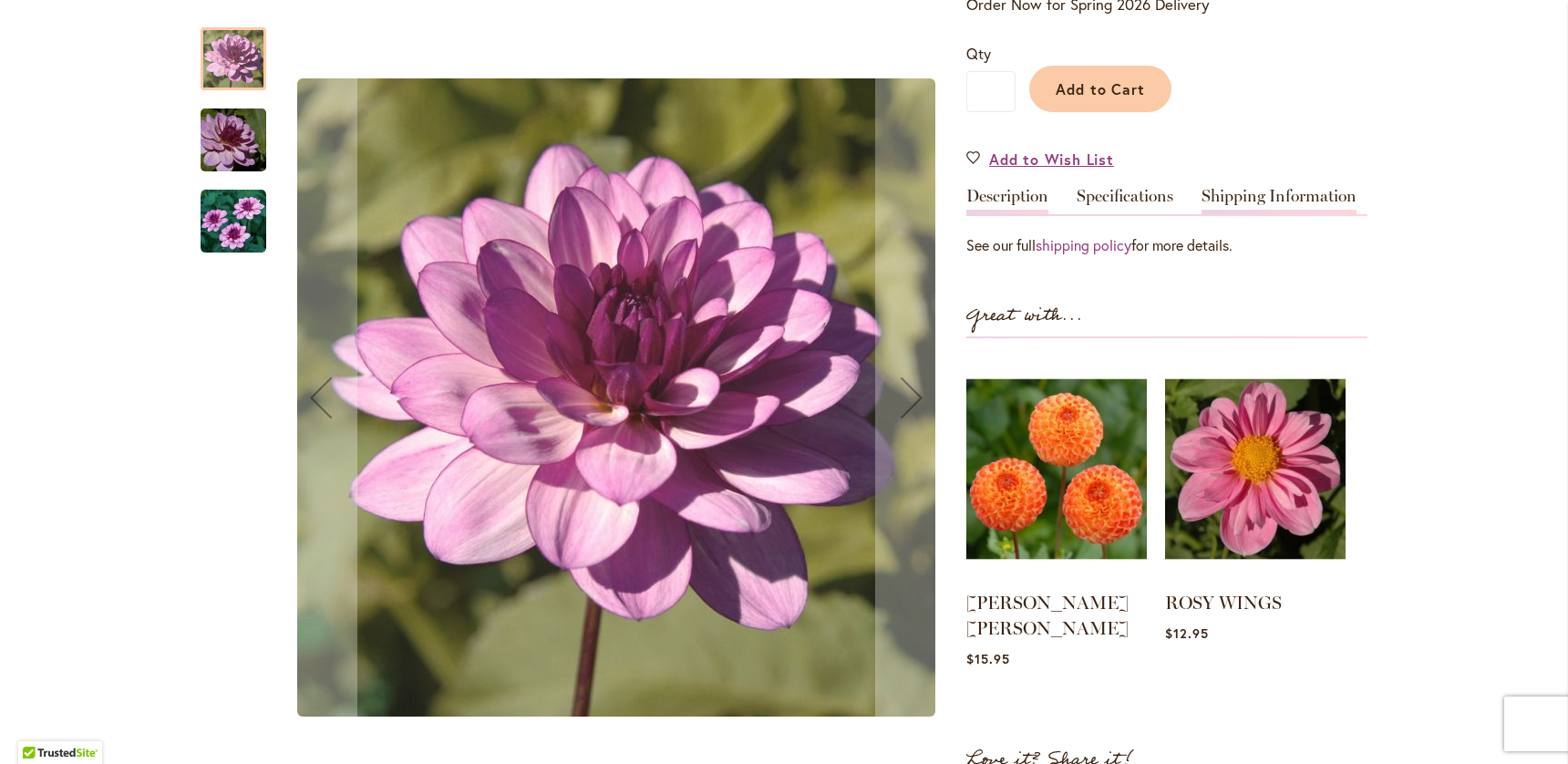
click at [1025, 215] on link "Description" at bounding box center [1007, 201] width 82 height 26
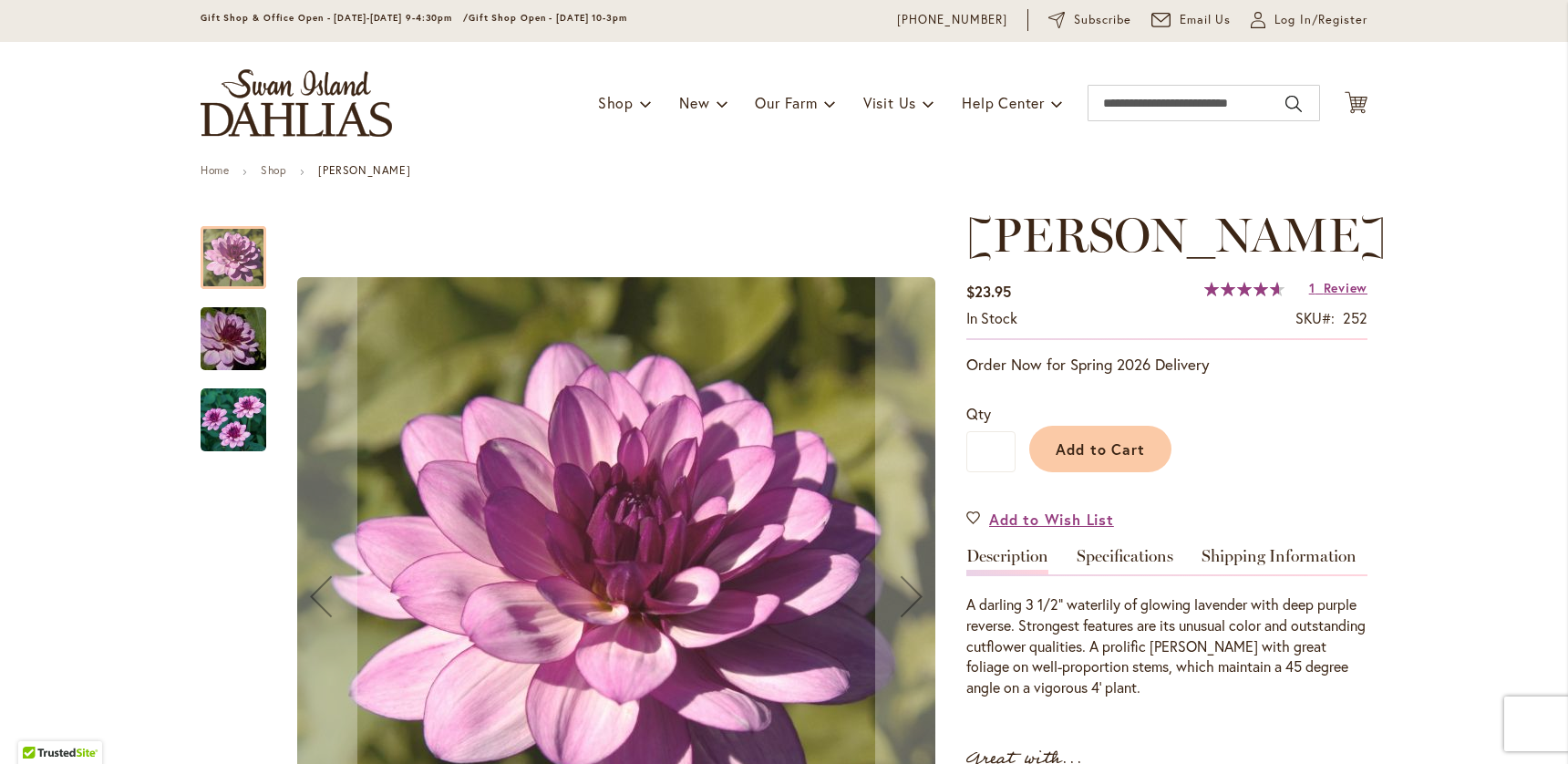
scroll to position [54, 0]
